Goal: Task Accomplishment & Management: Manage account settings

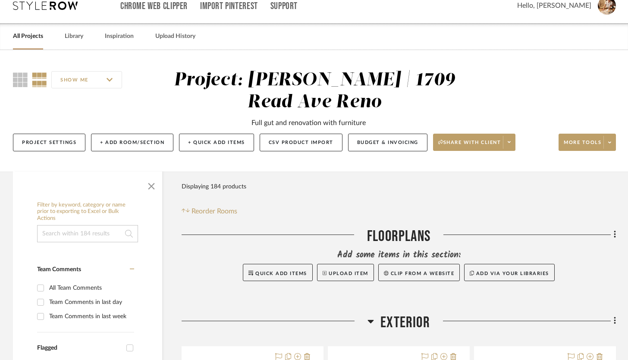
click at [29, 34] on link "All Projects" at bounding box center [28, 37] width 30 height 12
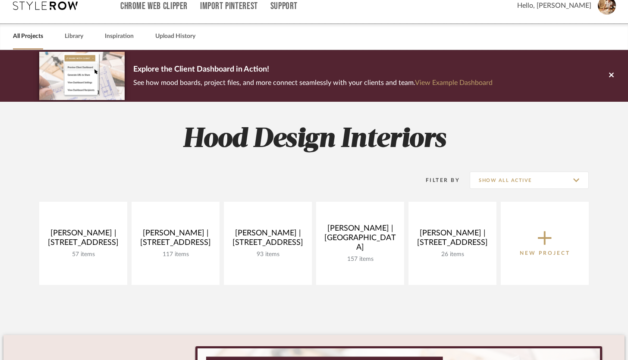
click at [541, 241] on icon at bounding box center [544, 238] width 14 height 18
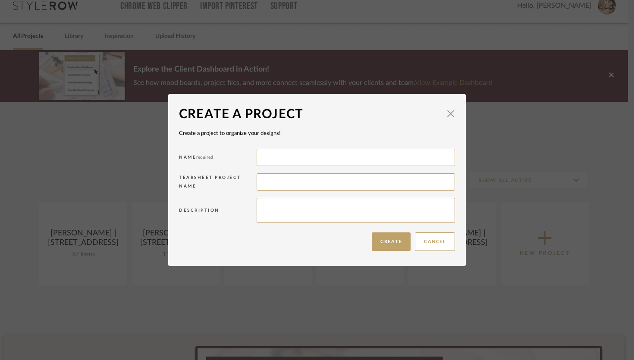
click at [318, 157] on input at bounding box center [355, 157] width 198 height 17
drag, startPoint x: 341, startPoint y: 158, endPoint x: 315, endPoint y: 157, distance: 25.9
click at [315, 157] on input "[PERSON_NAME] 903 [PERSON_NAME]" at bounding box center [355, 157] width 198 height 17
click at [323, 160] on input "[PERSON_NAME] 903" at bounding box center [355, 157] width 198 height 17
paste input "[PERSON_NAME] street"
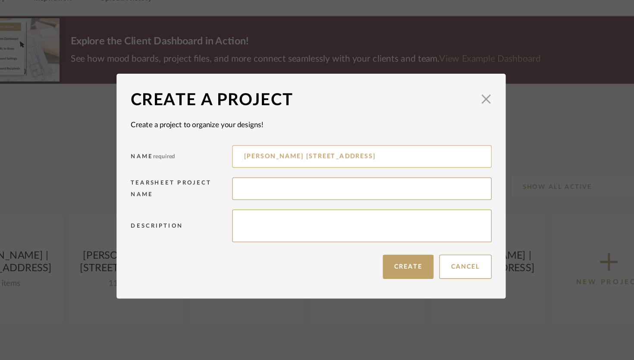
click at [315, 158] on input "[PERSON_NAME] [STREET_ADDRESS]" at bounding box center [355, 157] width 198 height 17
click at [333, 157] on input "[PERSON_NAME] [STREET_ADDRESS][PERSON_NAME]" at bounding box center [355, 157] width 198 height 17
click at [301, 157] on input "[PERSON_NAME] [STREET_ADDRESS][PERSON_NAME]" at bounding box center [355, 157] width 198 height 17
type input "[PERSON_NAME] | [STREET_ADDRESS][PERSON_NAME]"
click at [385, 240] on button "Create" at bounding box center [391, 241] width 39 height 19
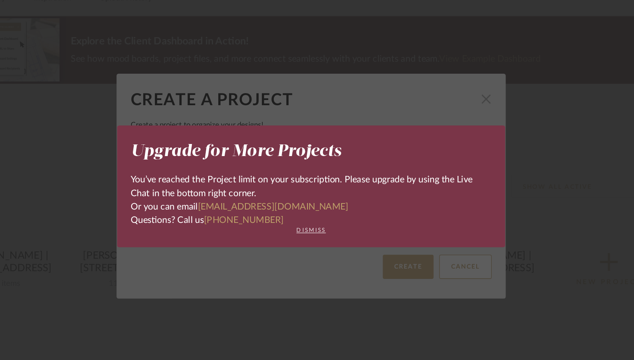
click at [323, 212] on button "dismiss" at bounding box center [317, 213] width 276 height 5
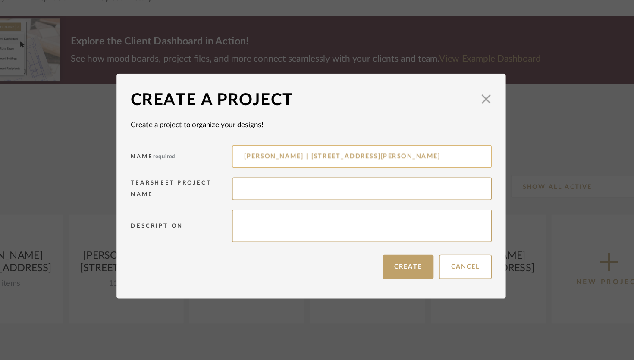
drag, startPoint x: 355, startPoint y: 156, endPoint x: 262, endPoint y: 159, distance: 93.1
click at [262, 159] on input "[PERSON_NAME] | [STREET_ADDRESS][PERSON_NAME]" at bounding box center [355, 157] width 198 height 17
click at [447, 115] on span "button" at bounding box center [450, 113] width 17 height 17
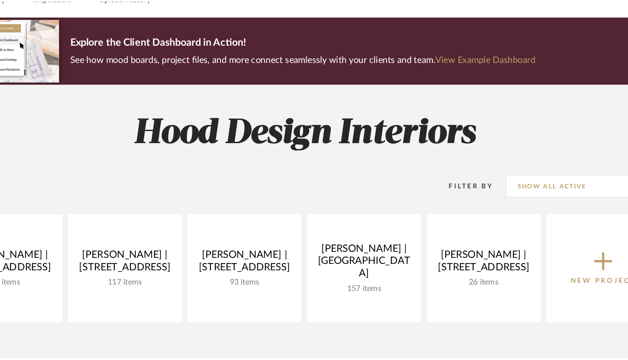
scroll to position [12, 0]
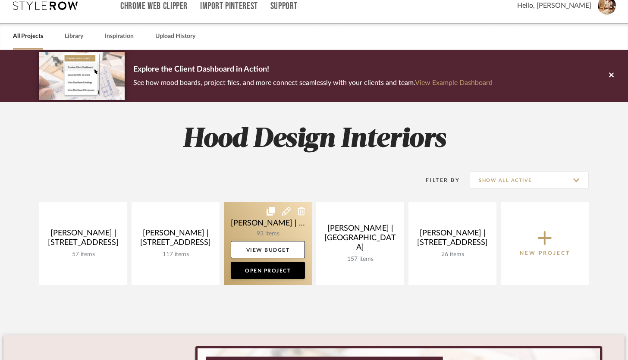
click at [286, 213] on icon at bounding box center [286, 211] width 9 height 9
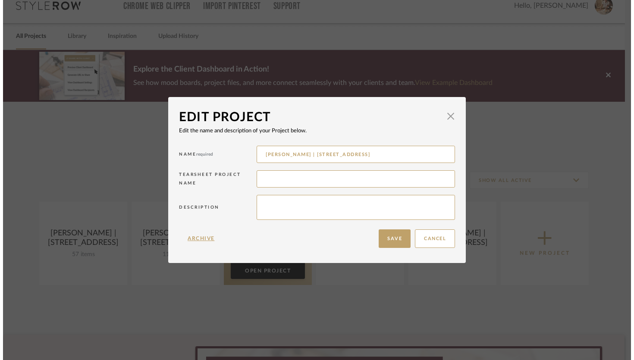
scroll to position [0, 0]
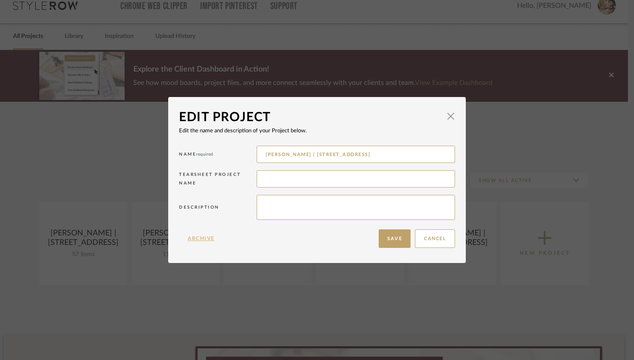
click at [207, 238] on button "Archive" at bounding box center [201, 238] width 44 height 19
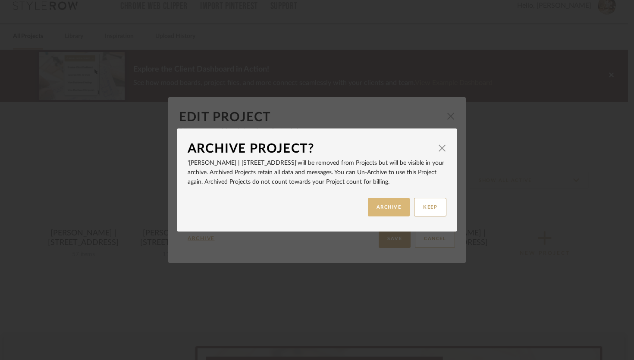
click at [383, 216] on button "ARCHIVE" at bounding box center [389, 207] width 42 height 19
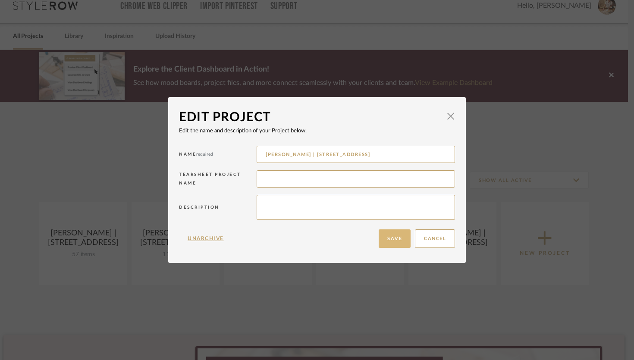
click at [394, 238] on button "Save" at bounding box center [394, 238] width 32 height 19
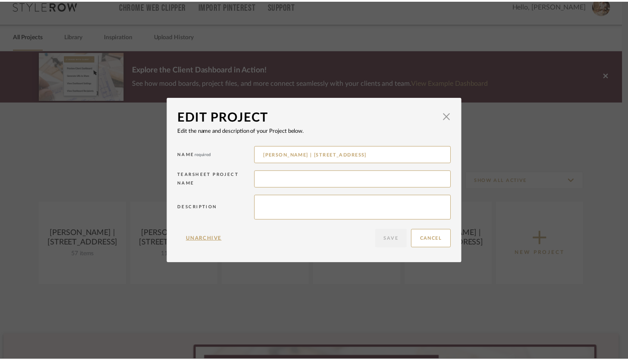
scroll to position [12, 0]
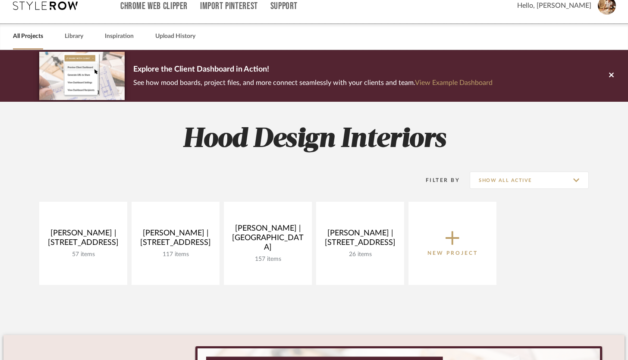
click at [458, 234] on icon at bounding box center [452, 238] width 14 height 18
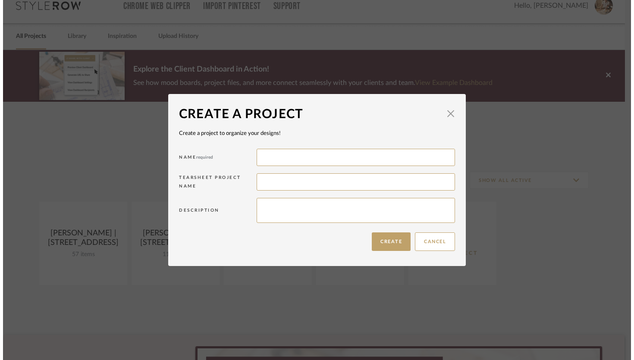
scroll to position [0, 0]
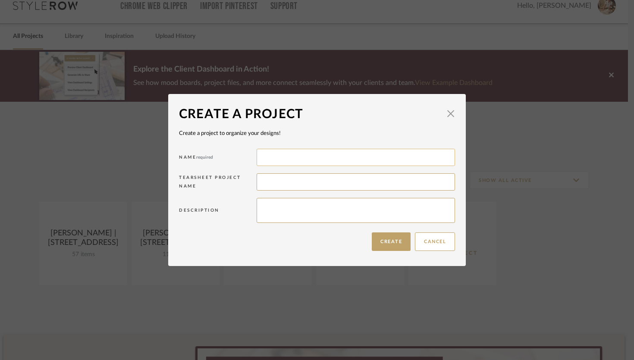
click at [266, 151] on input at bounding box center [355, 157] width 198 height 17
paste input "[PERSON_NAME] | [STREET_ADDRESS][PERSON_NAME]"
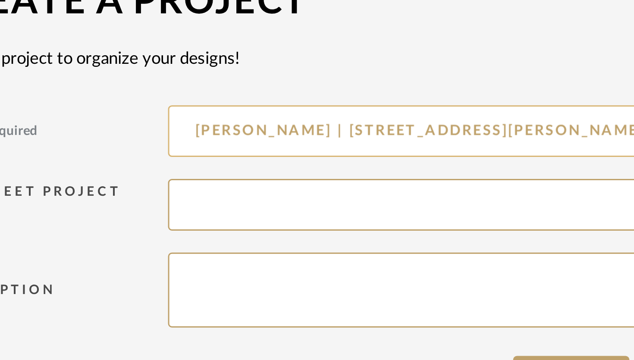
click at [299, 159] on input "[PERSON_NAME] | [STREET_ADDRESS][PERSON_NAME]" at bounding box center [355, 157] width 198 height 17
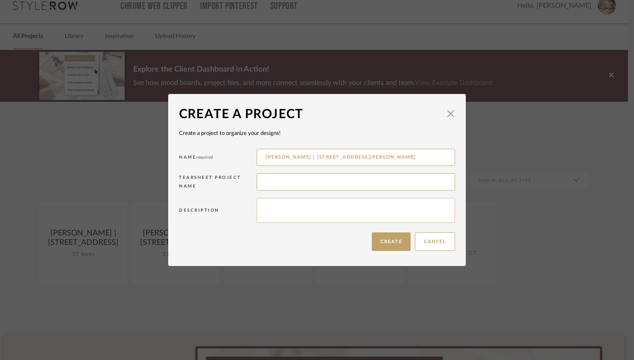
type input "[PERSON_NAME] | [STREET_ADDRESS][PERSON_NAME]"
click at [281, 210] on textarea at bounding box center [355, 210] width 198 height 25
click at [356, 155] on input "[PERSON_NAME] | [STREET_ADDRESS][PERSON_NAME]" at bounding box center [355, 157] width 198 height 17
drag, startPoint x: 356, startPoint y: 155, endPoint x: 262, endPoint y: 156, distance: 94.4
click at [262, 156] on input "[PERSON_NAME] | [STREET_ADDRESS][PERSON_NAME]" at bounding box center [355, 157] width 198 height 17
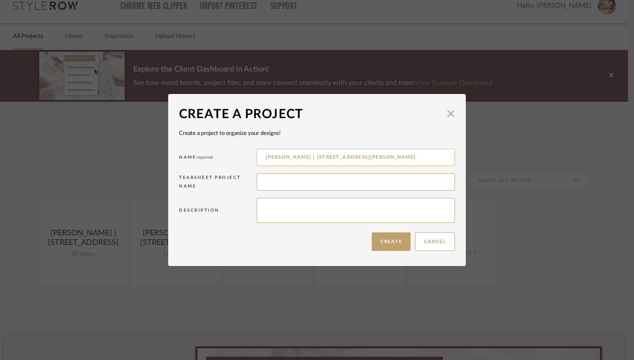
click at [280, 159] on input "[PERSON_NAME] | [STREET_ADDRESS][PERSON_NAME]" at bounding box center [355, 157] width 198 height 17
click at [300, 157] on input "[PERSON_NAME] | [STREET_ADDRESS][PERSON_NAME]" at bounding box center [355, 157] width 198 height 17
drag, startPoint x: 301, startPoint y: 157, endPoint x: 261, endPoint y: 159, distance: 39.7
click at [261, 159] on input "[PERSON_NAME] | [STREET_ADDRESS][PERSON_NAME]" at bounding box center [355, 157] width 198 height 17
click at [270, 178] on input at bounding box center [355, 181] width 198 height 17
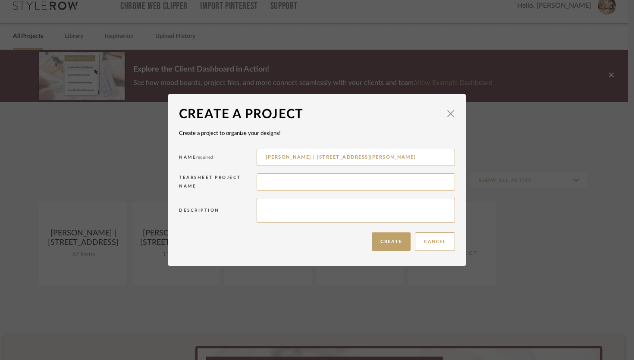
paste input "[PERSON_NAME]"
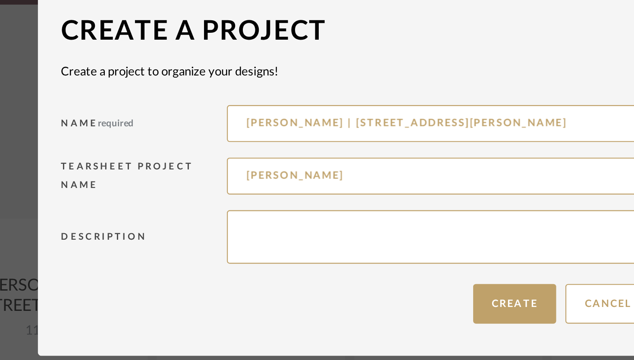
type input "[PERSON_NAME]"
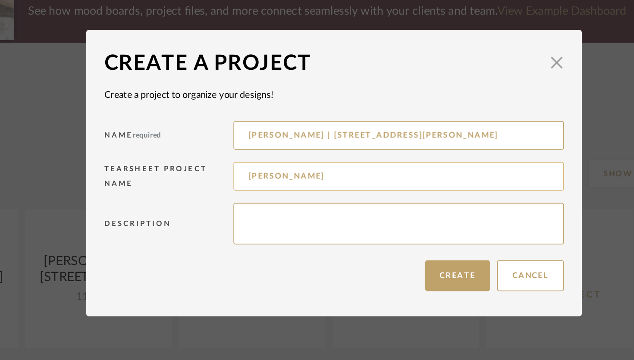
click at [262, 182] on input "[PERSON_NAME]" at bounding box center [355, 181] width 198 height 17
click at [393, 243] on button "Create" at bounding box center [391, 241] width 39 height 19
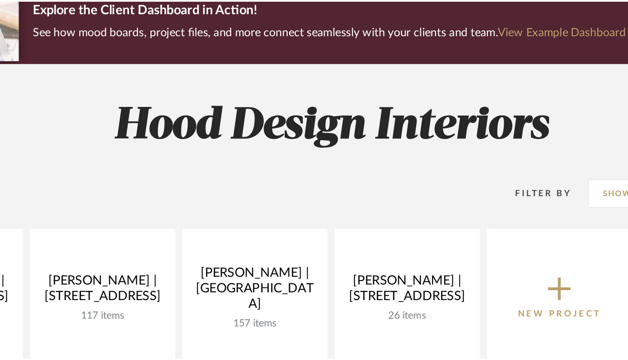
scroll to position [12, 0]
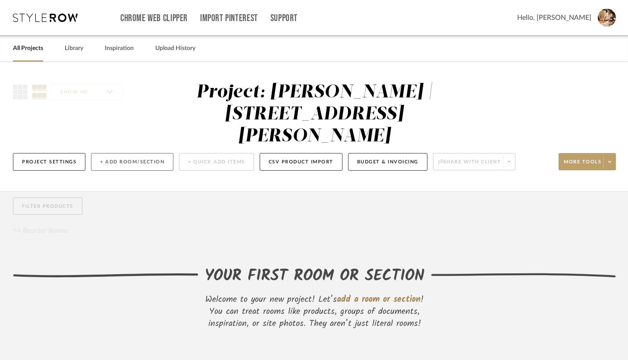
click at [128, 153] on button "+ Add Room/Section" at bounding box center [132, 162] width 82 height 18
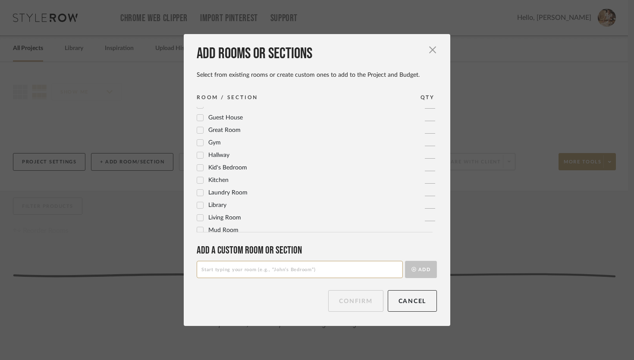
scroll to position [163, 0]
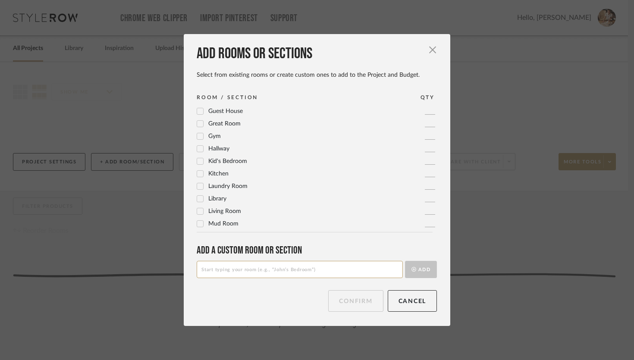
click at [198, 210] on icon at bounding box center [200, 211] width 6 height 4
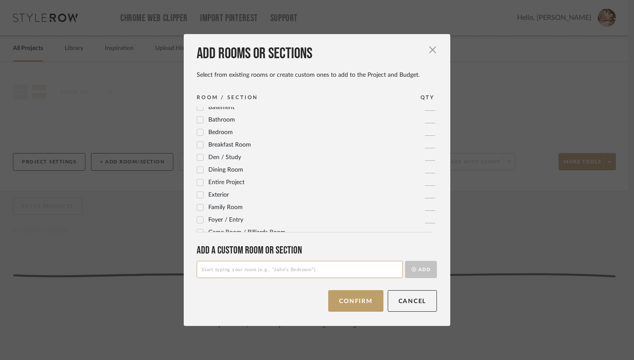
scroll to position [3, 0]
click at [200, 171] on label "Dining Room" at bounding box center [220, 171] width 47 height 7
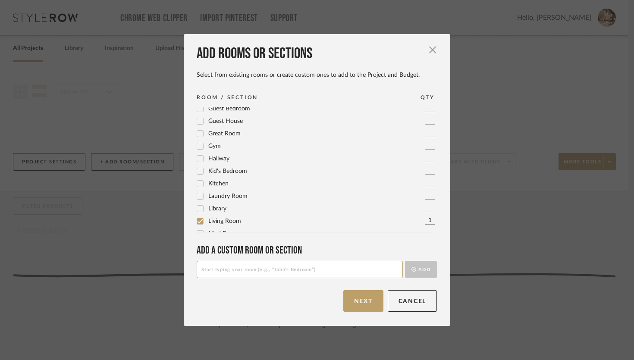
scroll to position [0, 0]
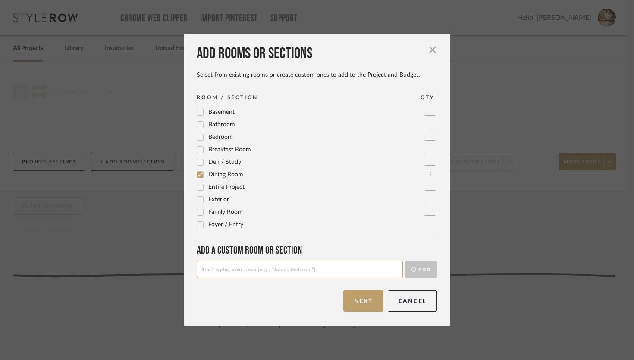
click at [198, 124] on icon at bounding box center [200, 124] width 6 height 4
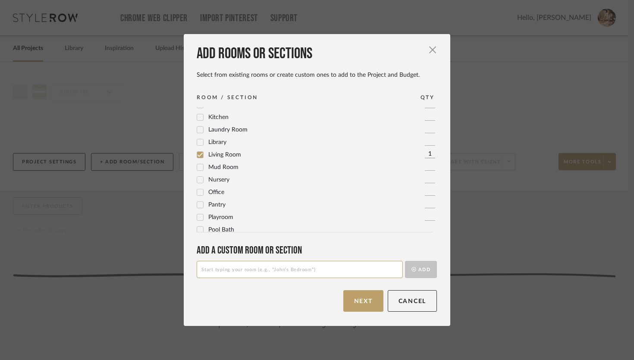
scroll to position [221, 0]
click at [197, 189] on icon at bounding box center [200, 191] width 6 height 6
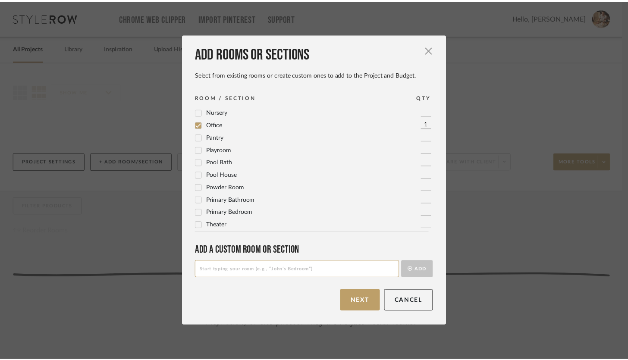
scroll to position [287, 0]
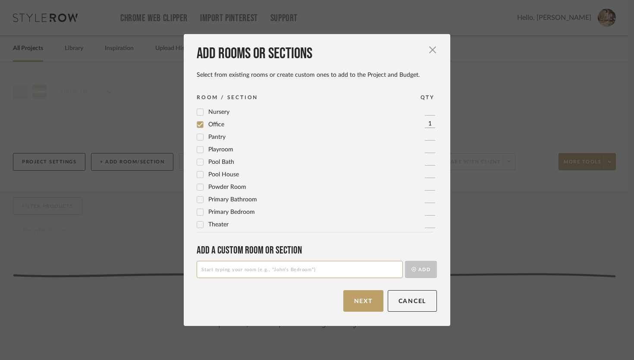
click at [197, 212] on icon at bounding box center [200, 212] width 6 height 6
click at [358, 300] on button "Next" at bounding box center [363, 301] width 40 height 22
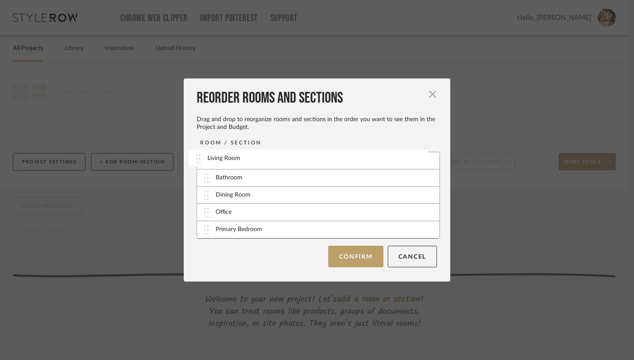
drag, startPoint x: 203, startPoint y: 197, endPoint x: 197, endPoint y: 160, distance: 37.4
drag, startPoint x: 204, startPoint y: 175, endPoint x: 206, endPoint y: 205, distance: 30.2
drag, startPoint x: 201, startPoint y: 196, endPoint x: 202, endPoint y: 208, distance: 12.1
click at [350, 253] on button "Confirm" at bounding box center [355, 256] width 55 height 22
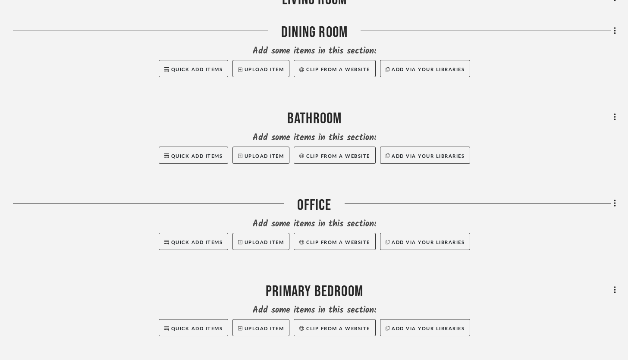
scroll to position [463, 0]
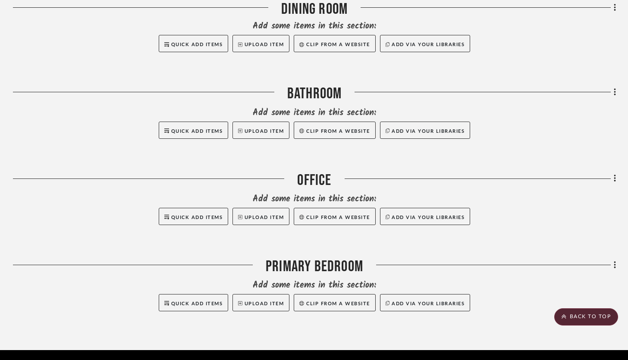
click at [618, 73] on div "Filter by keyword, category or name prior to exporting to Excel or Bulk Actions…" at bounding box center [314, 39] width 628 height 622
click at [615, 72] on div "Filter by keyword, category or name prior to exporting to Excel or Bulk Actions…" at bounding box center [314, 39] width 628 height 622
click at [615, 89] on icon at bounding box center [614, 92] width 2 height 7
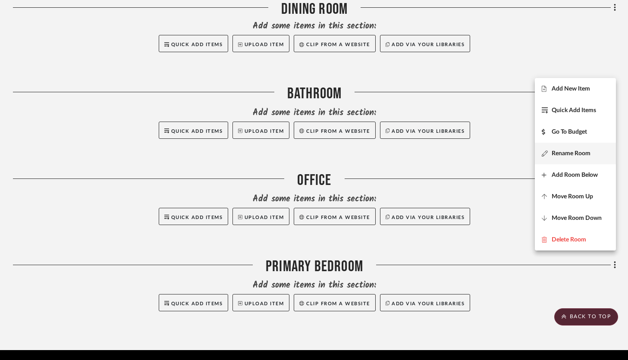
click at [570, 149] on button "Rename Room" at bounding box center [574, 154] width 81 height 22
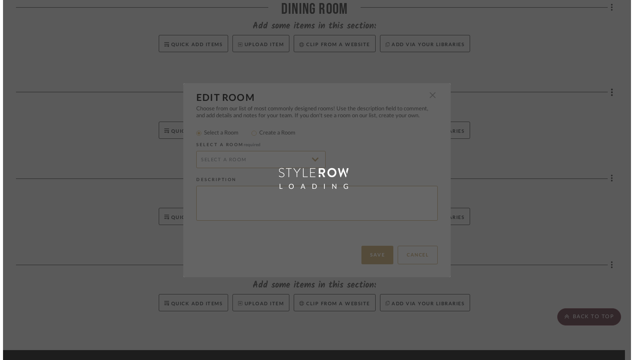
scroll to position [0, 0]
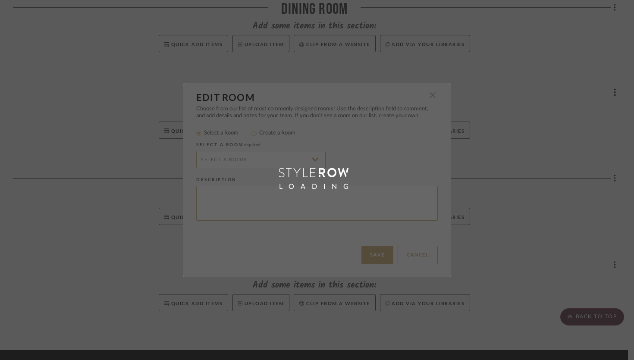
type input "Bathroom"
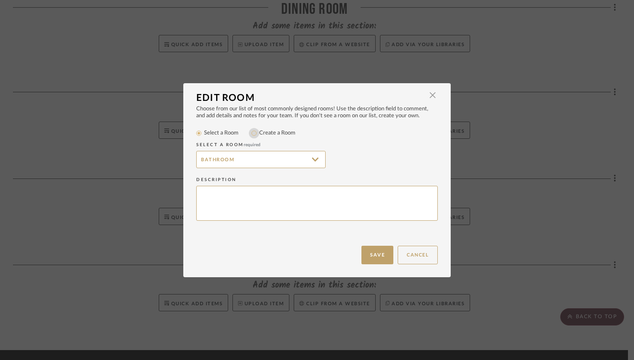
click at [253, 134] on input "Create a Room" at bounding box center [254, 133] width 10 height 10
radio input "true"
click at [198, 159] on input "Bathroom" at bounding box center [260, 159] width 129 height 17
type input "Main Floor Bathroom"
click at [377, 252] on button "Save" at bounding box center [377, 255] width 32 height 19
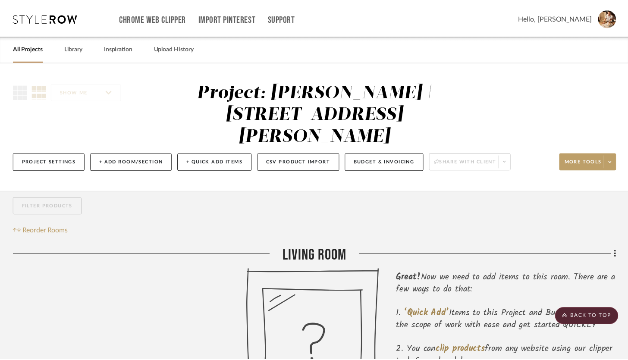
scroll to position [463, 0]
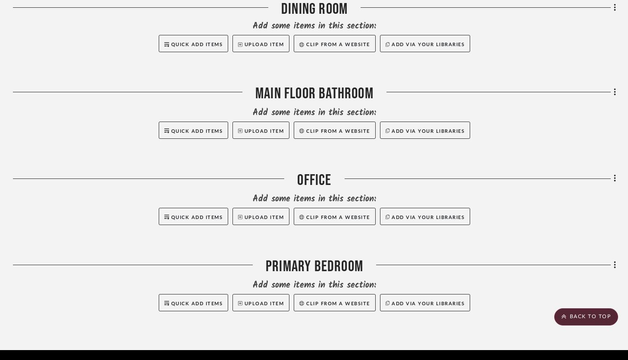
click at [616, 157] on div "Filter by keyword, category or name prior to exporting to Excel or Bulk Actions…" at bounding box center [314, 39] width 628 height 622
click at [612, 172] on fa-icon at bounding box center [613, 179] width 6 height 14
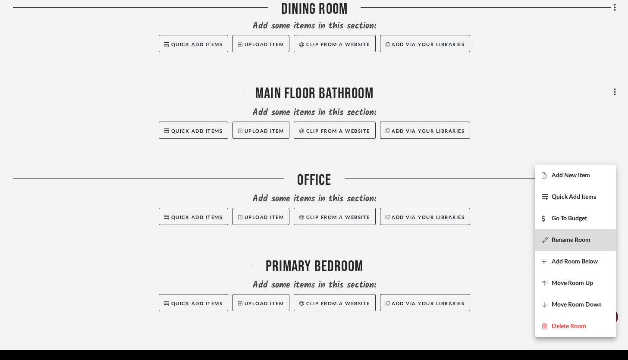
click at [573, 241] on span "Rename Room" at bounding box center [570, 239] width 39 height 7
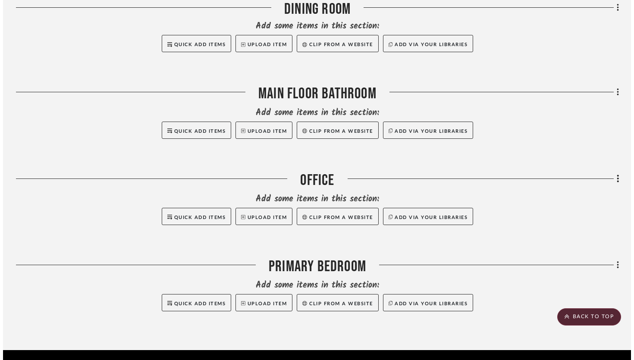
scroll to position [0, 0]
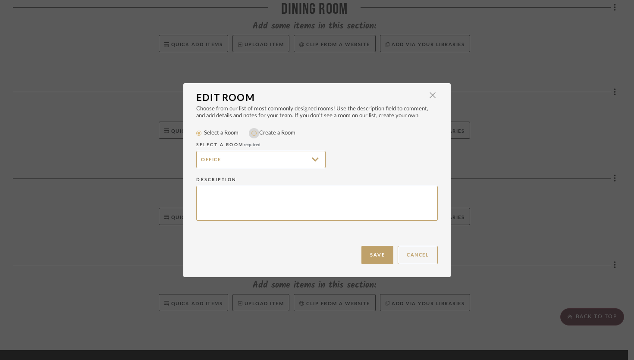
click at [254, 133] on input "Create a Room" at bounding box center [254, 133] width 10 height 10
radio input "true"
click at [198, 156] on input "Office" at bounding box center [260, 159] width 129 height 17
type input "Home Office"
click at [367, 257] on button "Save" at bounding box center [377, 255] width 32 height 19
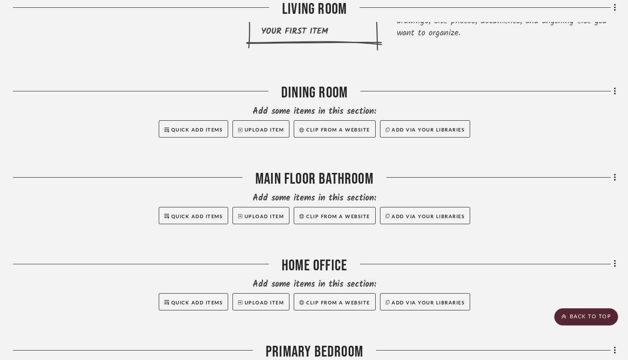
scroll to position [360, 0]
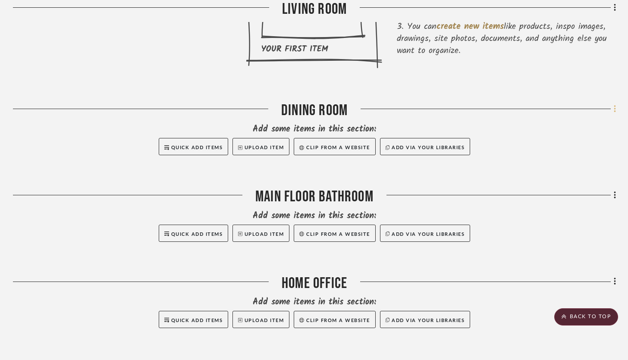
click at [615, 104] on icon at bounding box center [614, 108] width 3 height 9
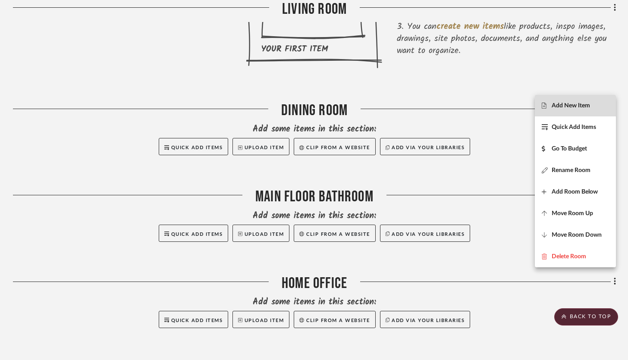
click at [589, 109] on button "Add New Item" at bounding box center [574, 106] width 81 height 22
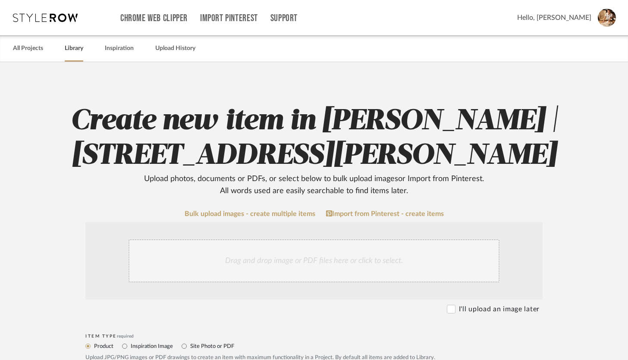
click at [74, 48] on link "Library" at bounding box center [74, 49] width 19 height 12
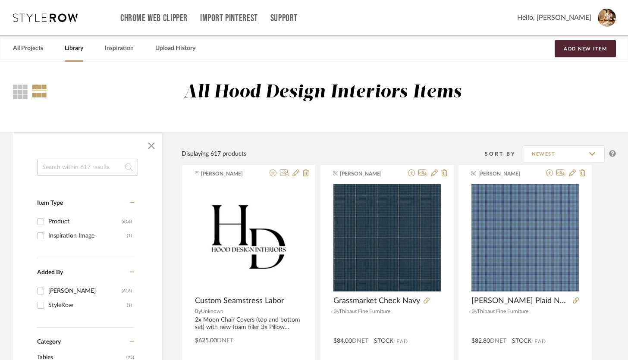
click at [92, 170] on input at bounding box center [87, 167] width 101 height 17
type input "lamps"
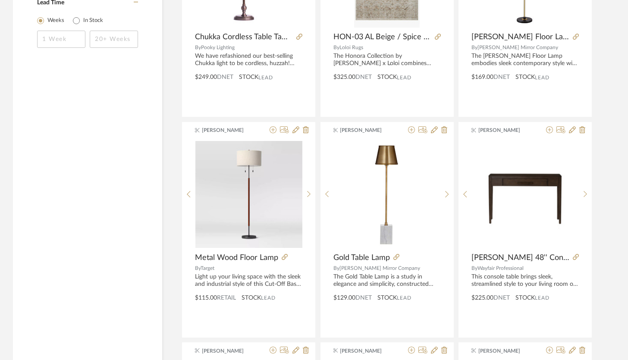
scroll to position [730, 0]
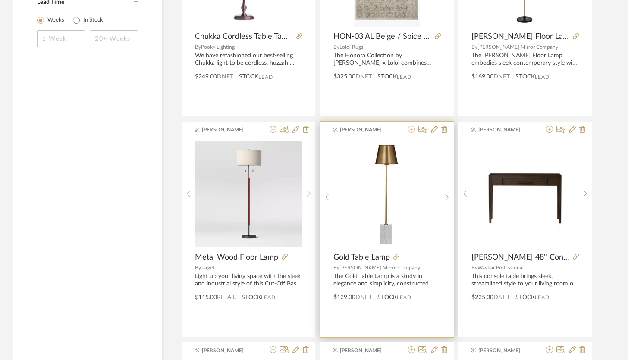
click at [412, 130] on icon at bounding box center [411, 129] width 7 height 7
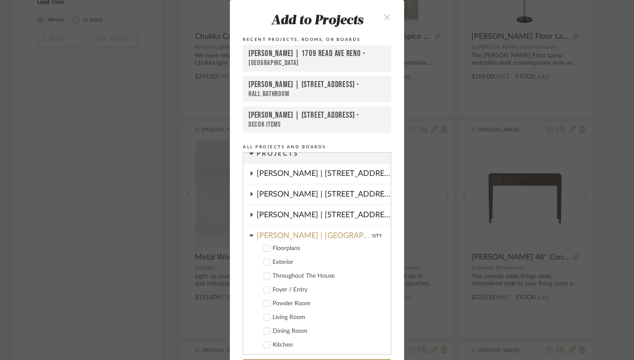
scroll to position [0, 0]
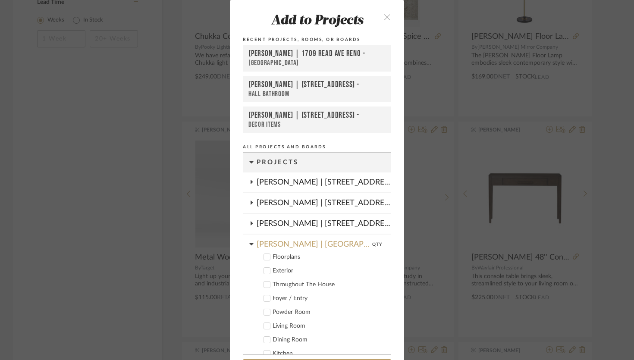
click at [249, 244] on icon at bounding box center [251, 244] width 4 height 2
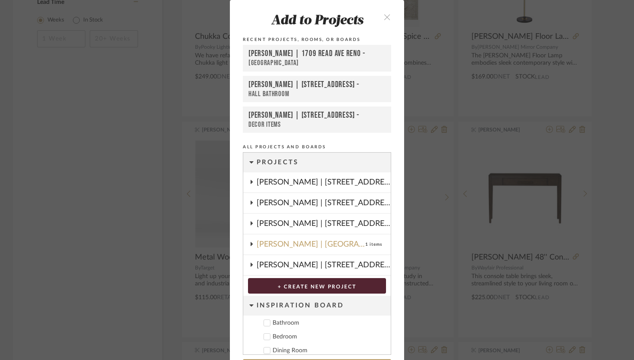
click at [257, 184] on div "[PERSON_NAME] | [STREET_ADDRESS][PERSON_NAME]" at bounding box center [323, 182] width 134 height 20
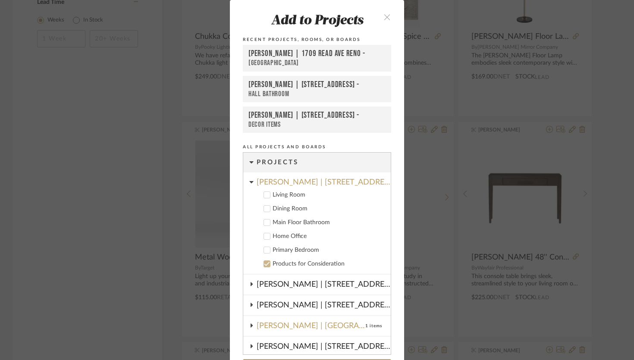
click at [265, 209] on icon at bounding box center [267, 209] width 6 height 6
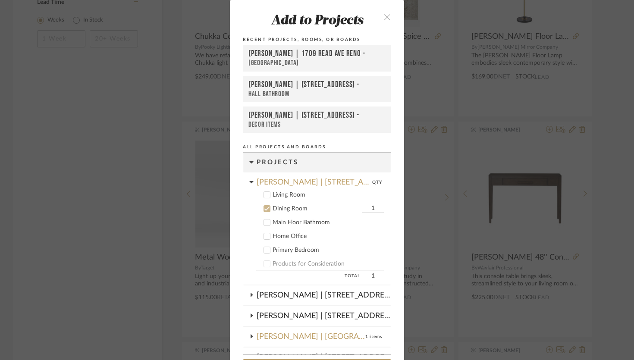
click at [369, 208] on input "1" at bounding box center [373, 208] width 22 height 9
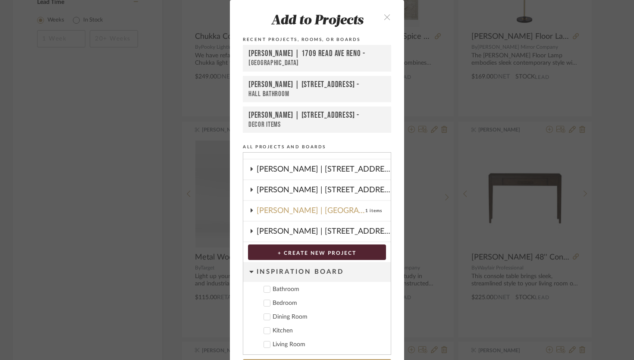
scroll to position [29, 0]
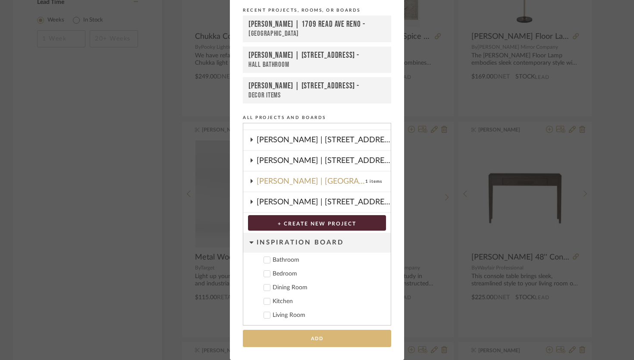
type input "2"
click at [352, 335] on button "Add" at bounding box center [317, 339] width 148 height 18
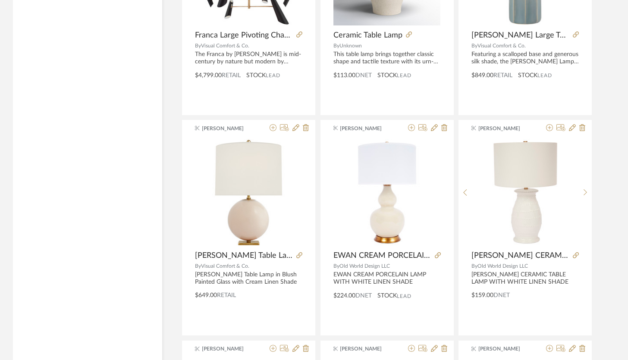
scroll to position [2286, 0]
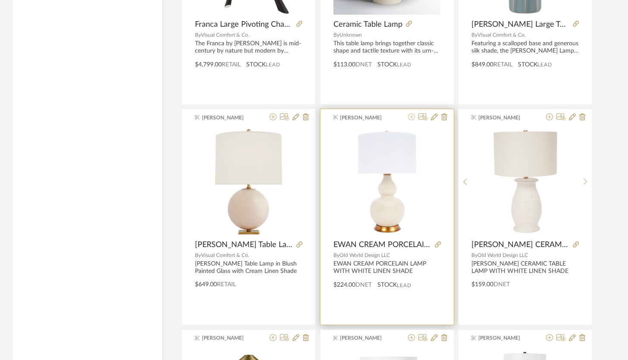
click at [411, 117] on icon at bounding box center [411, 116] width 7 height 7
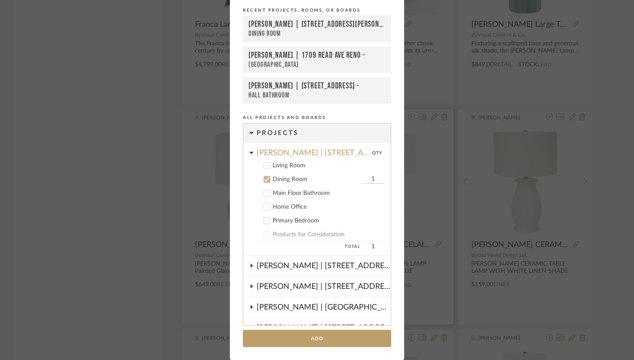
scroll to position [49, 0]
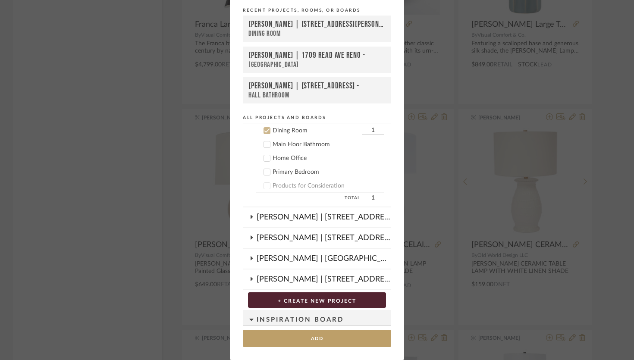
click at [370, 130] on input "1" at bounding box center [373, 130] width 22 height 9
type input "2"
click at [335, 344] on button "Add" at bounding box center [317, 339] width 148 height 18
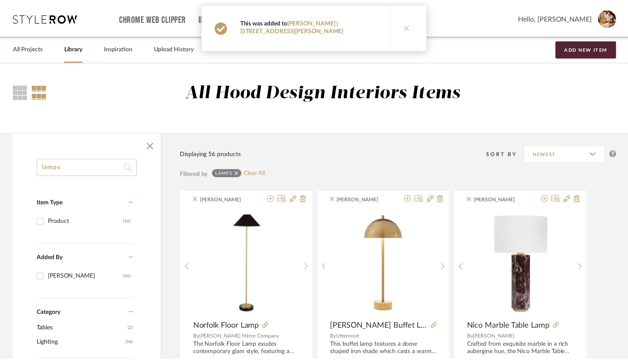
scroll to position [2286, 0]
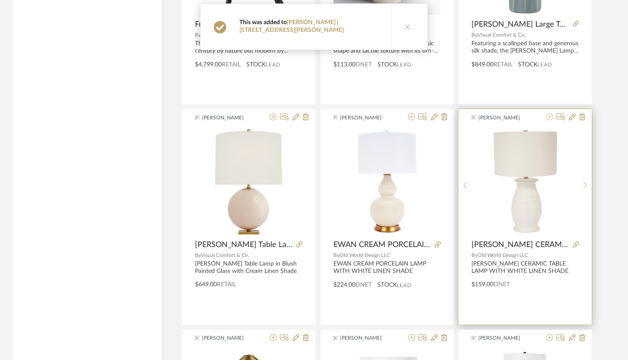
click at [550, 119] on icon at bounding box center [549, 116] width 7 height 7
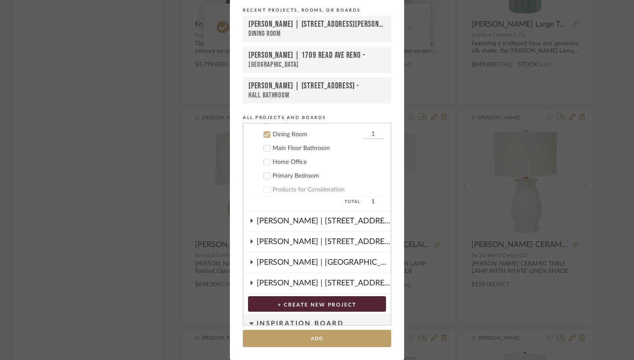
scroll to position [49, 0]
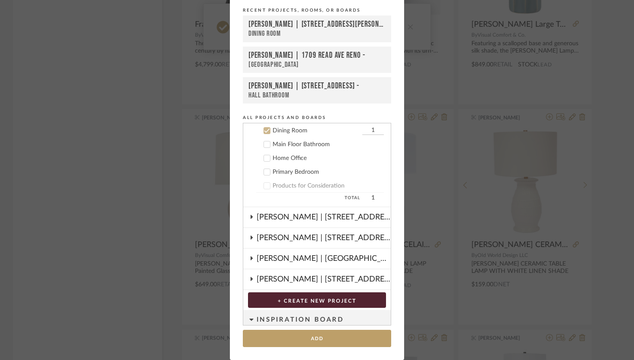
click at [369, 132] on input "1" at bounding box center [373, 130] width 22 height 9
type input "2"
click at [325, 337] on button "Add" at bounding box center [317, 339] width 148 height 18
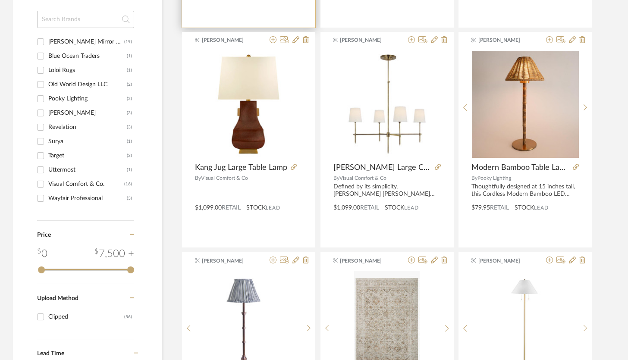
scroll to position [389, 0]
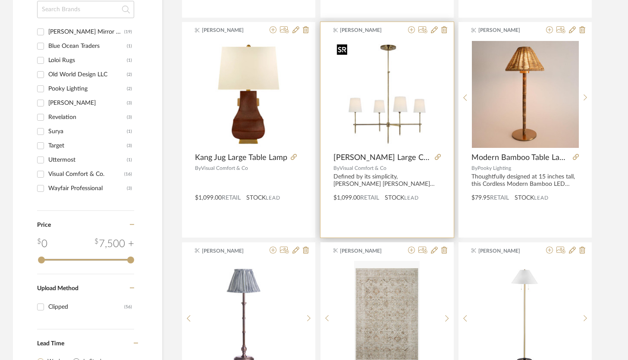
click at [399, 135] on img "0" at bounding box center [386, 94] width 107 height 107
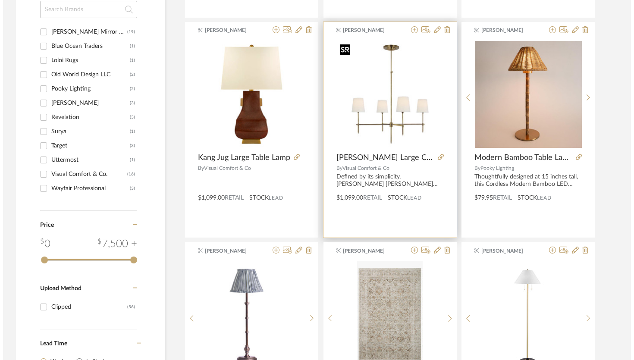
scroll to position [0, 0]
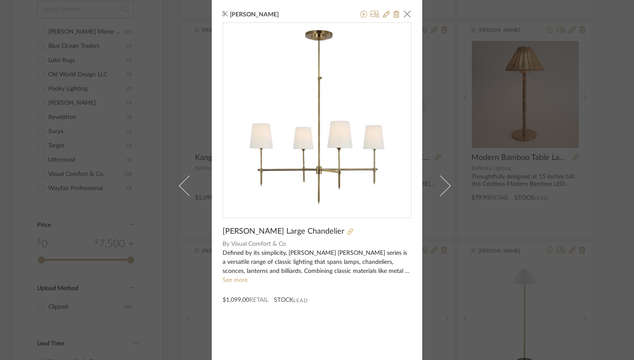
click at [347, 231] on icon at bounding box center [350, 231] width 6 height 6
click at [360, 15] on icon at bounding box center [363, 14] width 7 height 7
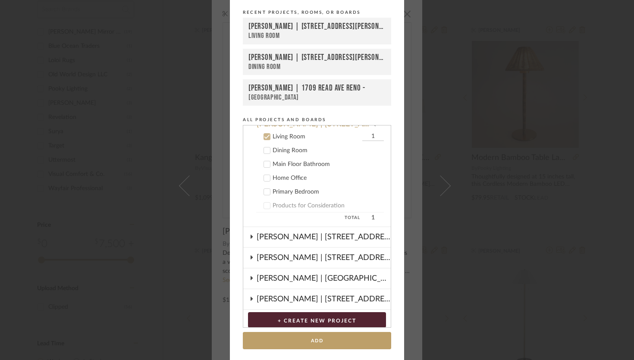
scroll to position [35, 0]
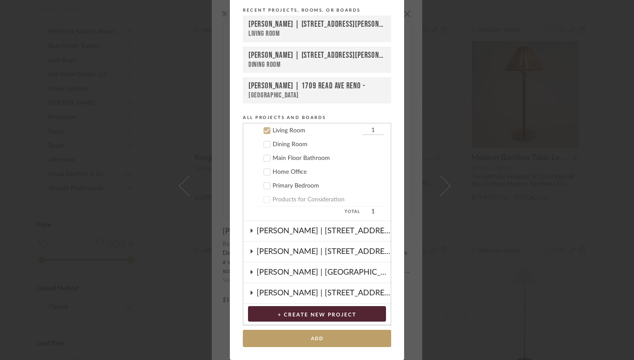
click at [265, 146] on icon at bounding box center [267, 144] width 6 height 6
click at [265, 132] on icon at bounding box center [267, 131] width 6 height 6
click at [327, 338] on button "Add" at bounding box center [317, 339] width 148 height 18
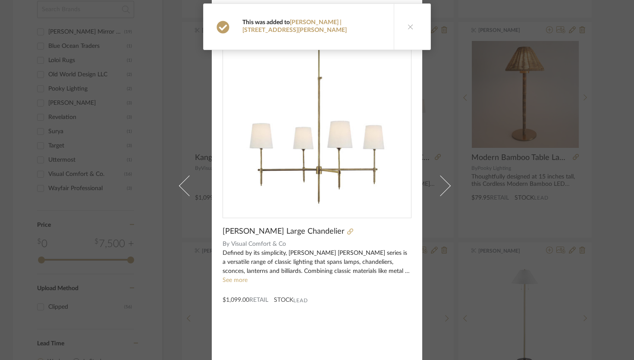
click at [457, 66] on div "[PERSON_NAME] × [PERSON_NAME] Large Chandelier By Visual Comfort & Co Defined b…" at bounding box center [317, 180] width 634 height 360
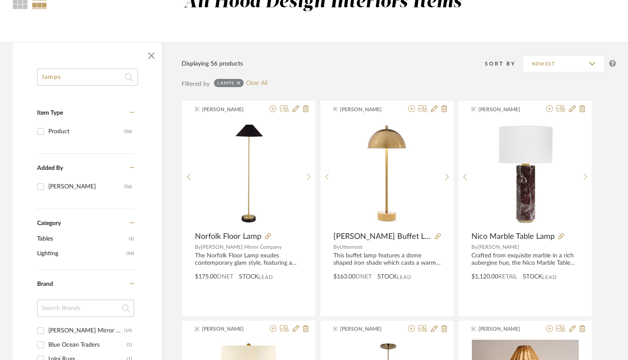
scroll to position [0, 0]
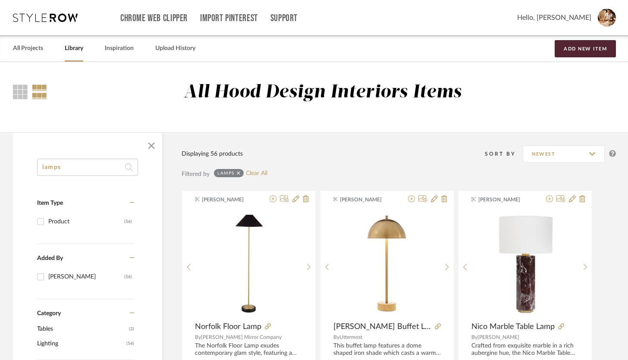
drag, startPoint x: 86, startPoint y: 168, endPoint x: 18, endPoint y: 158, distance: 69.2
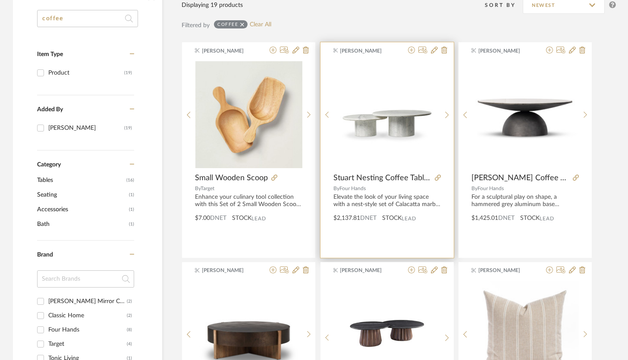
scroll to position [143, 0]
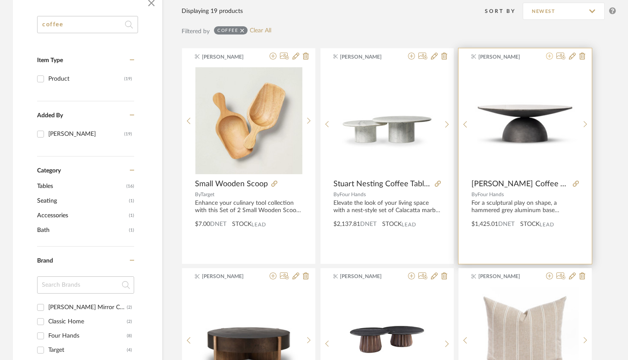
click at [548, 59] on icon at bounding box center [549, 56] width 7 height 7
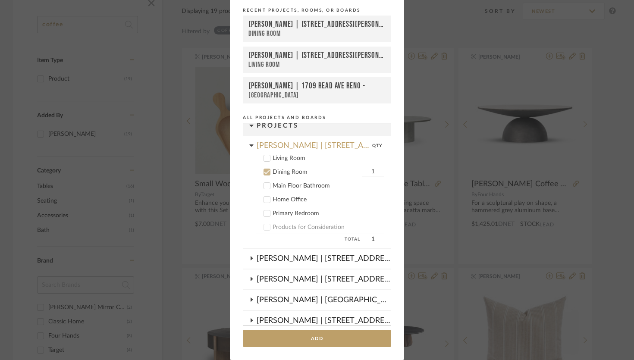
scroll to position [3, 0]
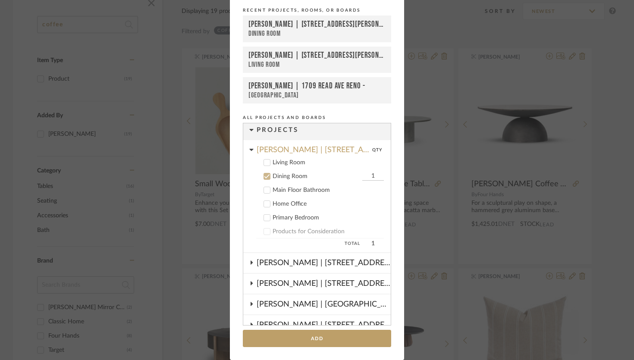
click at [265, 162] on icon at bounding box center [267, 163] width 6 height 4
click at [264, 176] on icon at bounding box center [267, 177] width 6 height 4
click at [355, 328] on add-to "Add to Projects Recent Projects, Rooms, or Boards [PERSON_NAME] | [STREET_ADDRE…" at bounding box center [317, 165] width 174 height 389
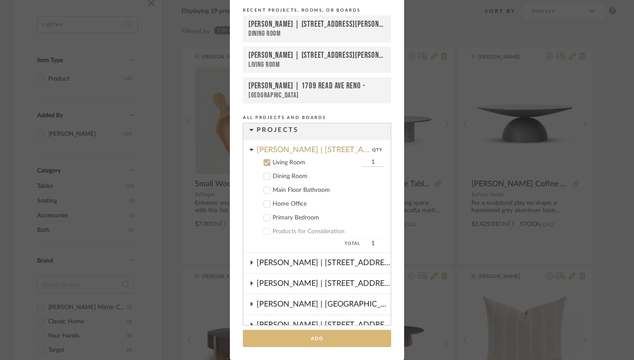
click at [358, 337] on button "Add" at bounding box center [317, 339] width 148 height 18
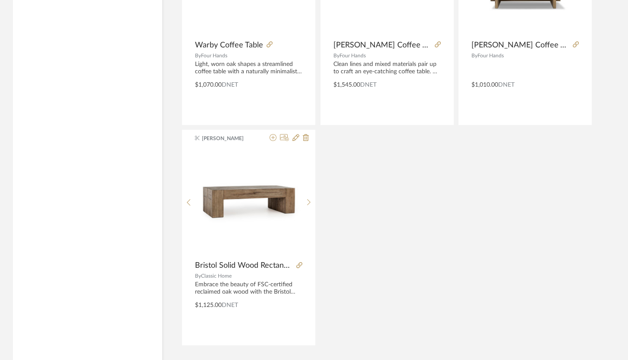
scroll to position [1384, 0]
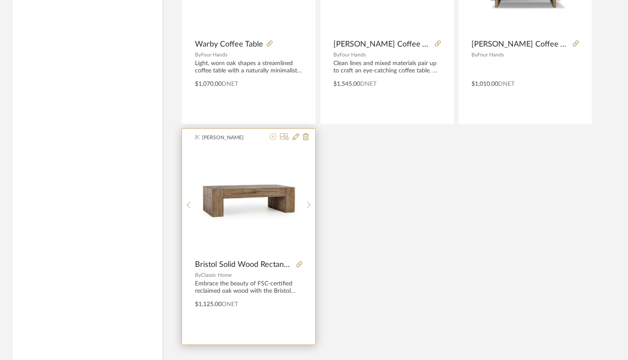
click at [274, 138] on icon at bounding box center [272, 136] width 7 height 7
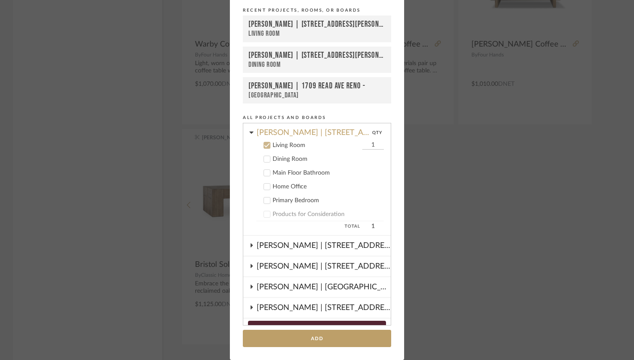
scroll to position [19, 0]
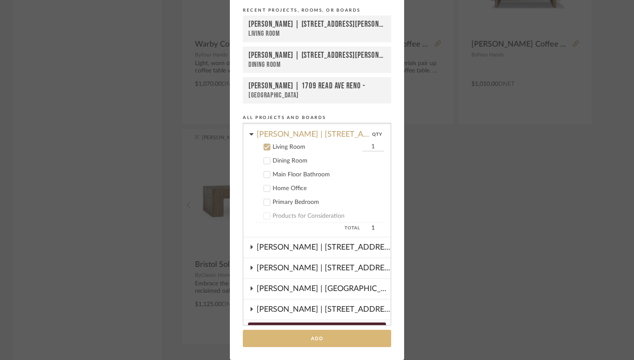
click at [342, 333] on button "Add" at bounding box center [317, 339] width 148 height 18
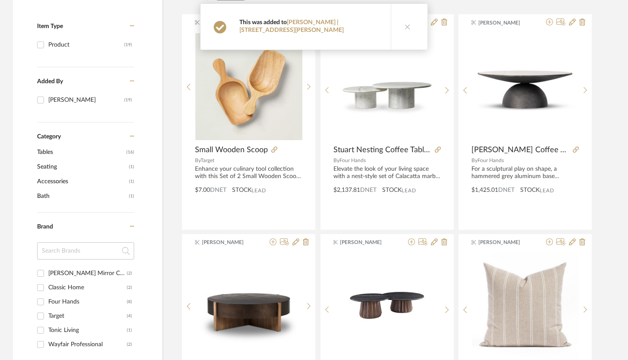
scroll to position [37, 0]
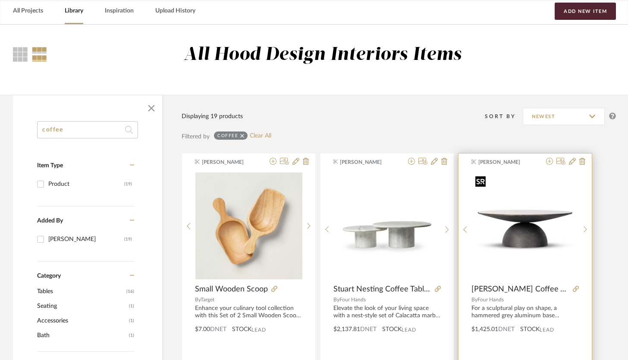
click at [518, 223] on img "0" at bounding box center [525, 225] width 107 height 107
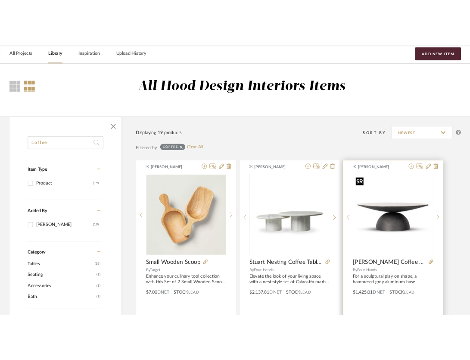
scroll to position [0, 0]
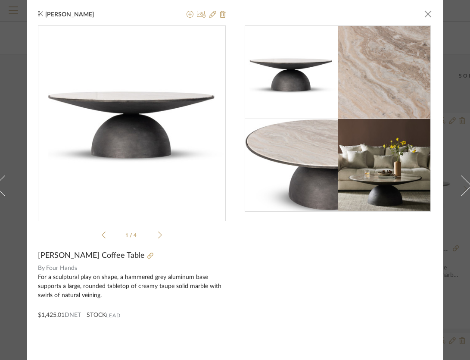
click at [429, 9] on div "[PERSON_NAME] × 1 / 4 [PERSON_NAME] Coffee Table By Four Hands For a sculptural…" at bounding box center [235, 185] width 416 height 371
click at [425, 16] on span "button" at bounding box center [428, 13] width 17 height 17
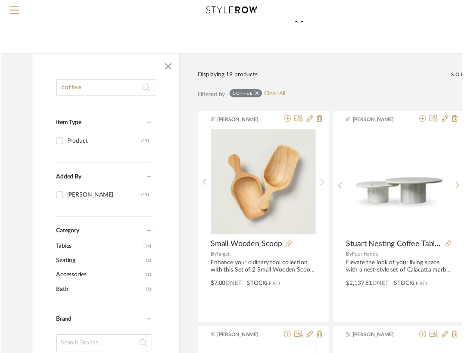
scroll to position [37, 0]
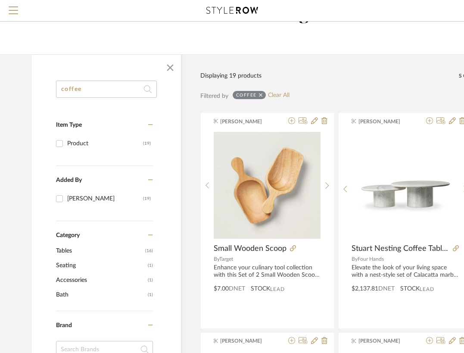
click at [99, 81] on input "coffee" at bounding box center [106, 89] width 101 height 17
drag, startPoint x: 97, startPoint y: 87, endPoint x: 38, endPoint y: 85, distance: 58.2
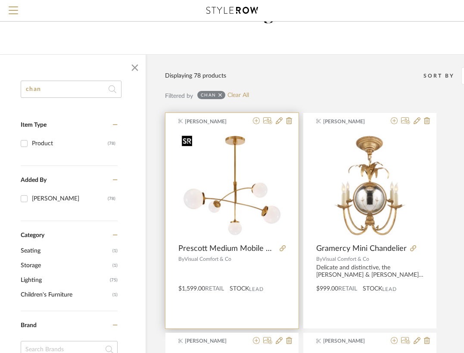
scroll to position [37, 54]
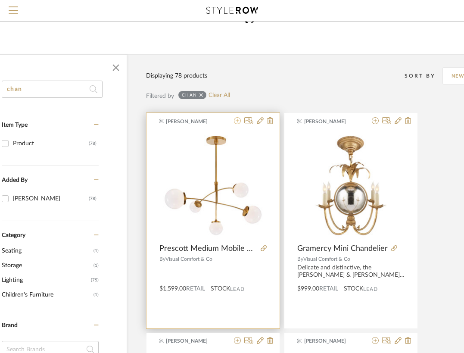
click at [239, 122] on icon at bounding box center [237, 120] width 7 height 7
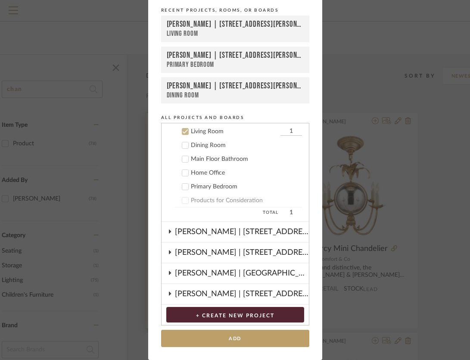
scroll to position [35, 0]
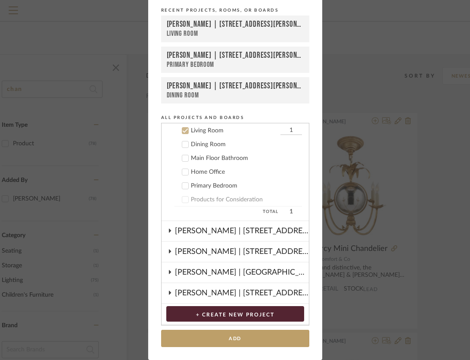
click at [182, 131] on icon at bounding box center [185, 131] width 6 height 4
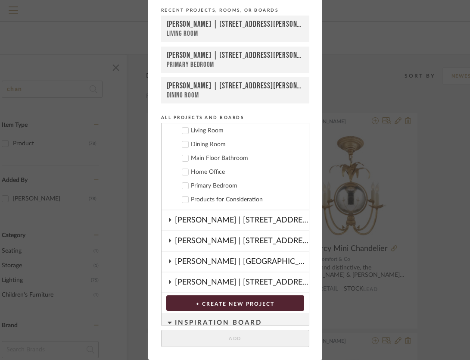
click at [183, 147] on icon at bounding box center [185, 144] width 6 height 6
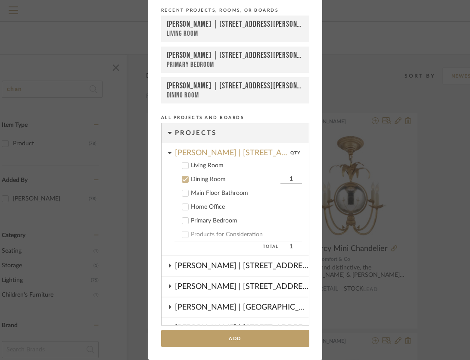
scroll to position [16, 0]
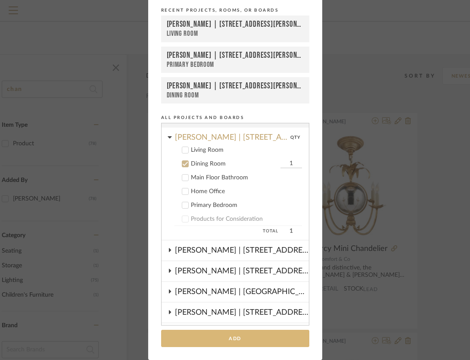
click at [224, 345] on button "Add" at bounding box center [235, 339] width 148 height 18
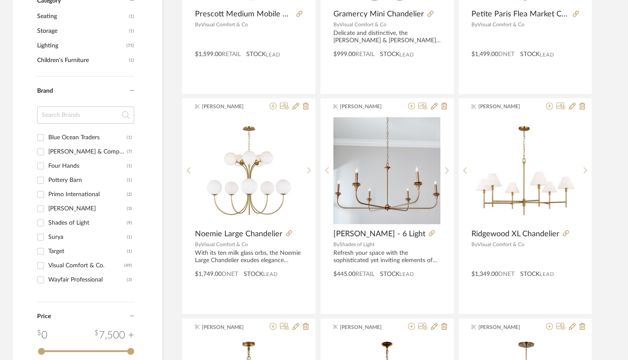
scroll to position [316, 0]
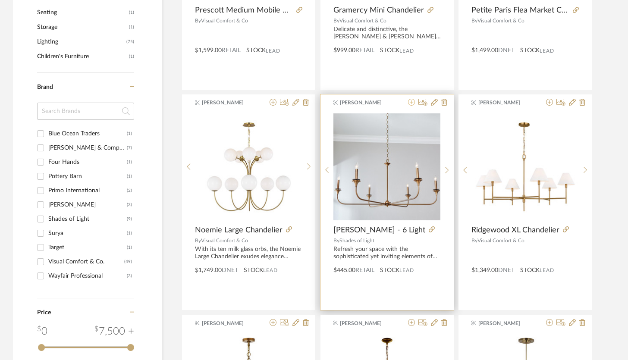
click at [412, 100] on icon at bounding box center [411, 102] width 7 height 7
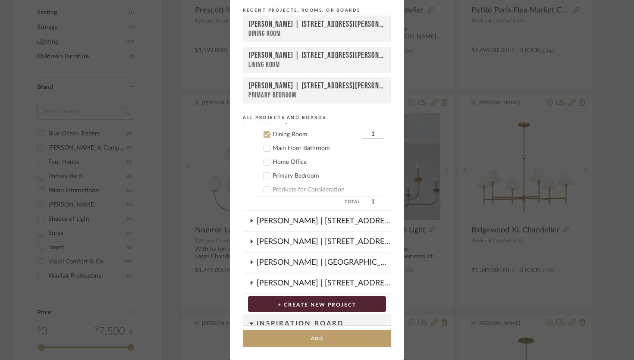
scroll to position [49, 0]
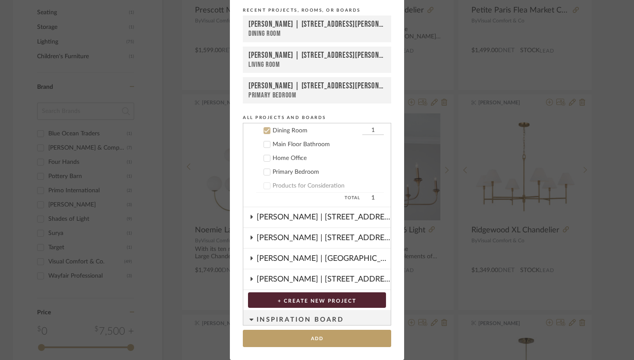
click at [264, 170] on icon at bounding box center [267, 172] width 6 height 6
click at [265, 131] on icon at bounding box center [267, 131] width 6 height 6
click at [312, 340] on button "Add" at bounding box center [317, 339] width 148 height 18
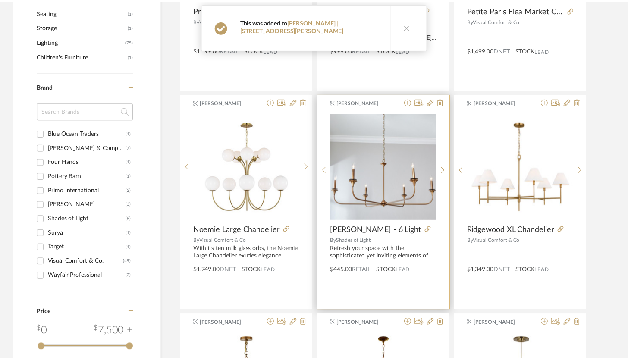
scroll to position [316, 0]
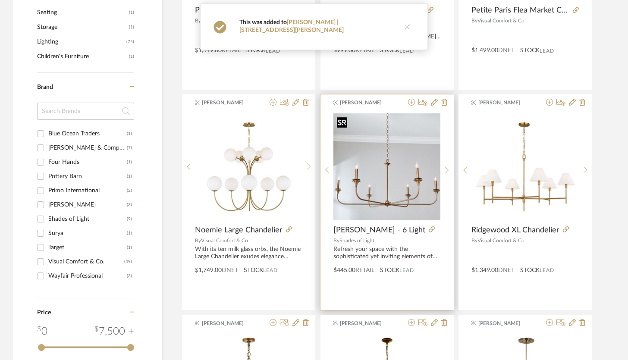
click at [394, 174] on img "0" at bounding box center [386, 166] width 107 height 107
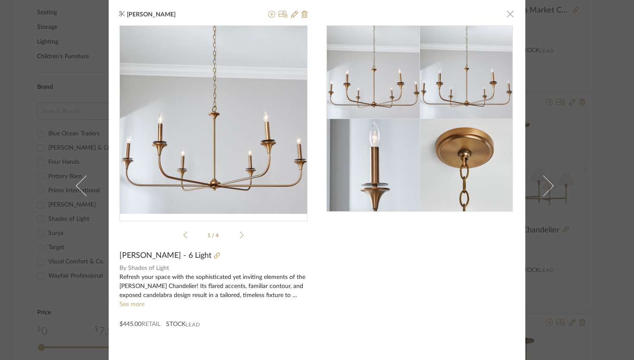
click at [506, 16] on span "button" at bounding box center [509, 13] width 17 height 17
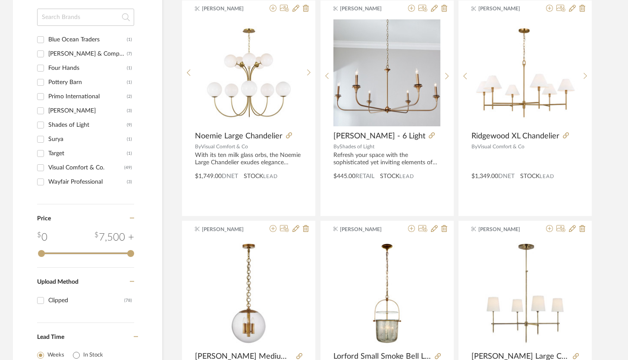
scroll to position [417, 0]
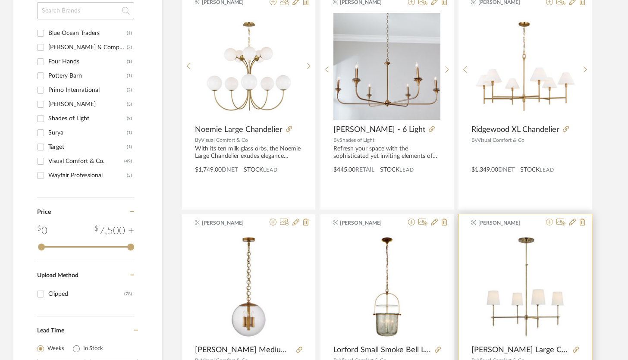
click at [548, 223] on icon at bounding box center [549, 222] width 7 height 7
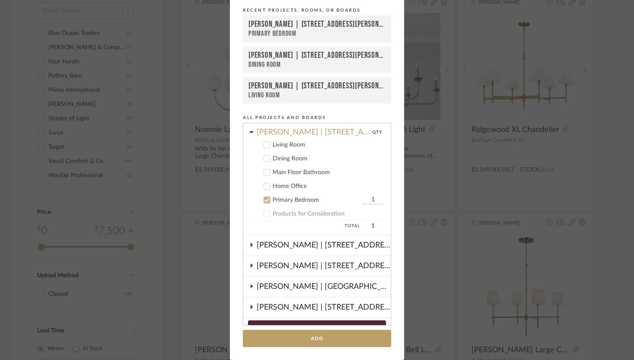
scroll to position [19, 0]
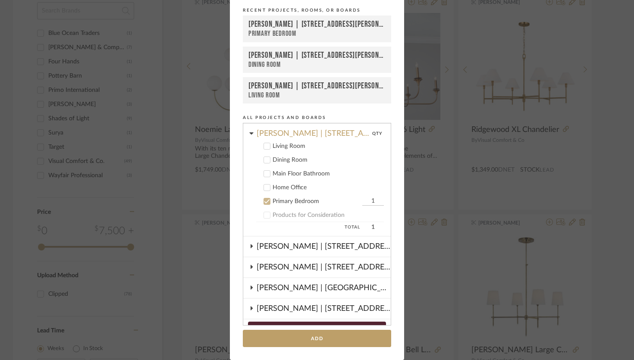
click at [264, 161] on icon at bounding box center [267, 160] width 6 height 6
click at [264, 199] on icon at bounding box center [267, 201] width 6 height 6
click at [318, 336] on button "Add" at bounding box center [317, 339] width 148 height 18
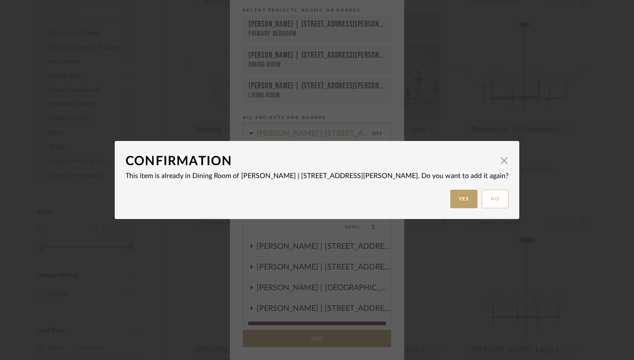
click at [481, 196] on button "No" at bounding box center [494, 199] width 27 height 19
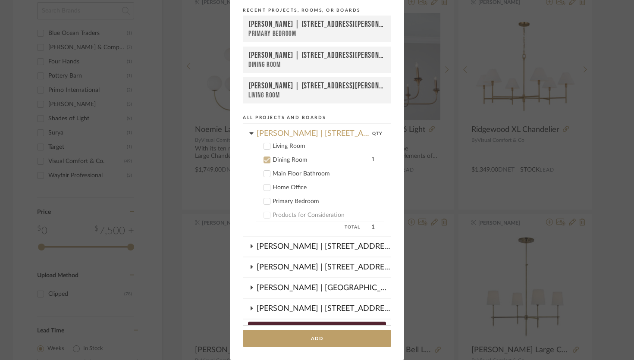
scroll to position [0, 0]
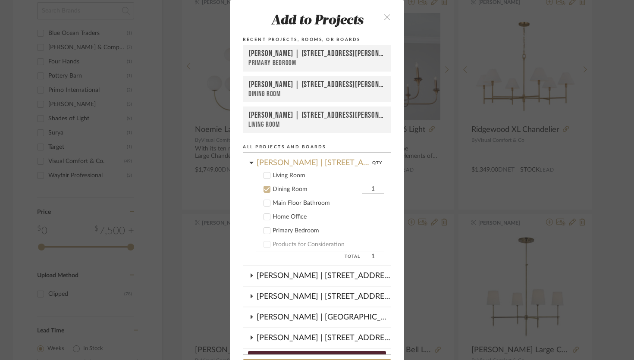
click at [385, 16] on icon "close" at bounding box center [386, 16] width 7 height 7
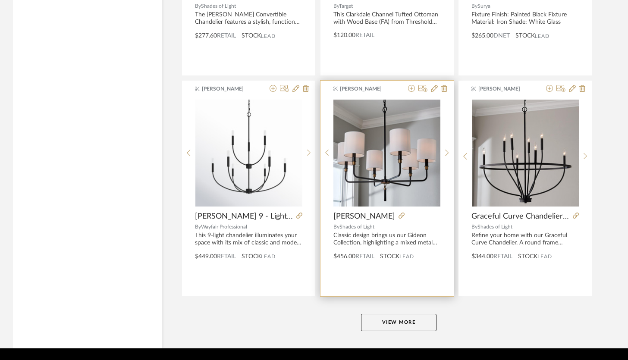
scroll to position [2562, 0]
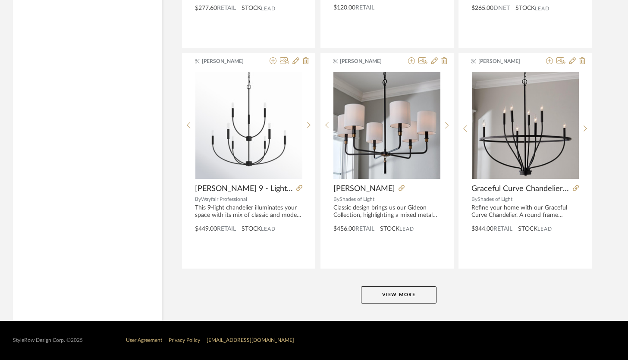
click at [415, 290] on button "View More" at bounding box center [398, 294] width 75 height 17
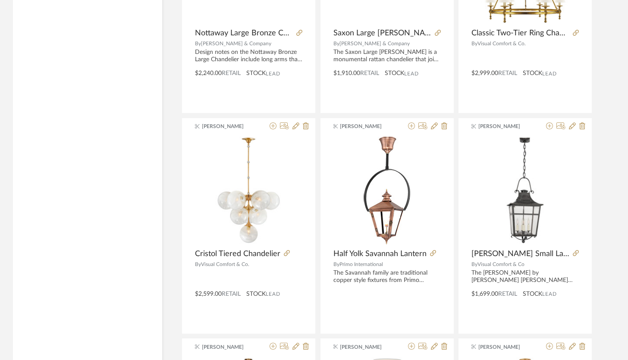
scroll to position [4717, 0]
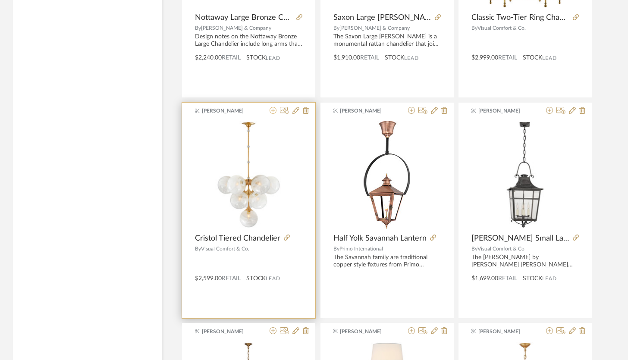
click at [274, 110] on icon at bounding box center [272, 110] width 7 height 7
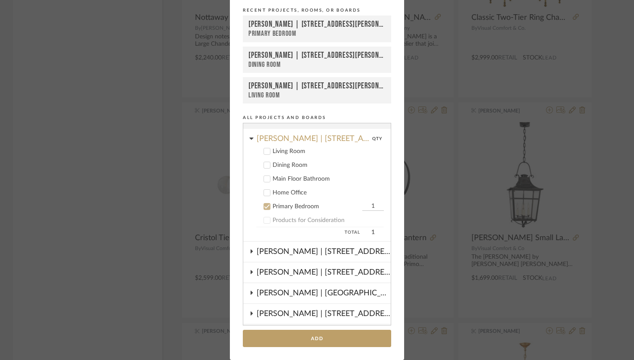
scroll to position [10, 0]
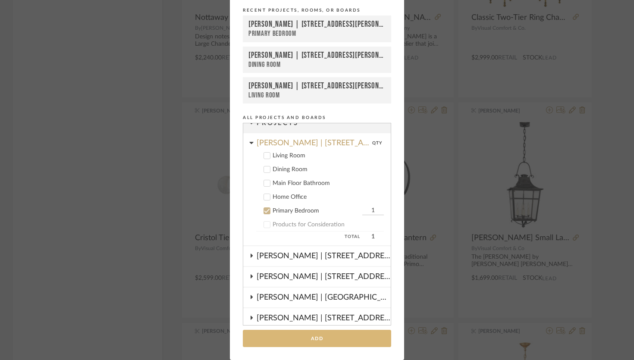
click at [324, 338] on button "Add" at bounding box center [317, 339] width 148 height 18
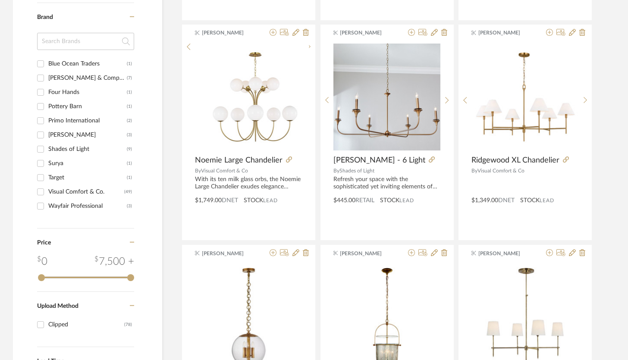
scroll to position [99, 0]
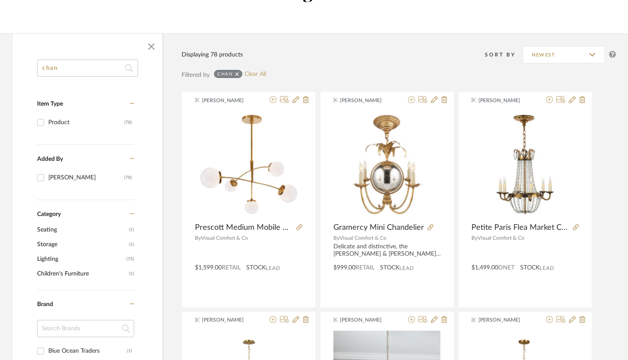
drag, startPoint x: 90, startPoint y: 70, endPoint x: 56, endPoint y: 68, distance: 34.1
click at [56, 68] on input "chan" at bounding box center [87, 67] width 101 height 17
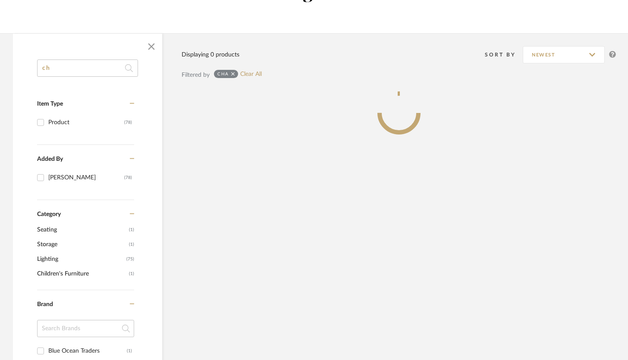
type input "c"
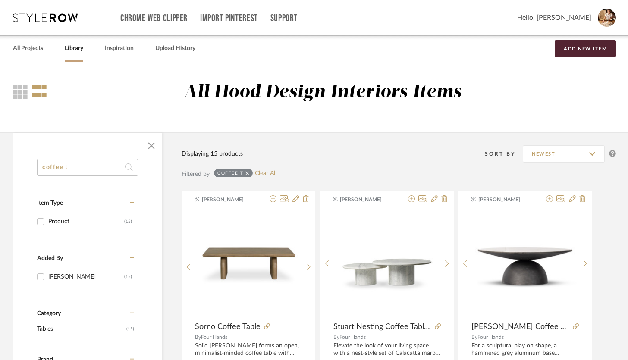
drag, startPoint x: 84, startPoint y: 166, endPoint x: 16, endPoint y: 166, distance: 69.0
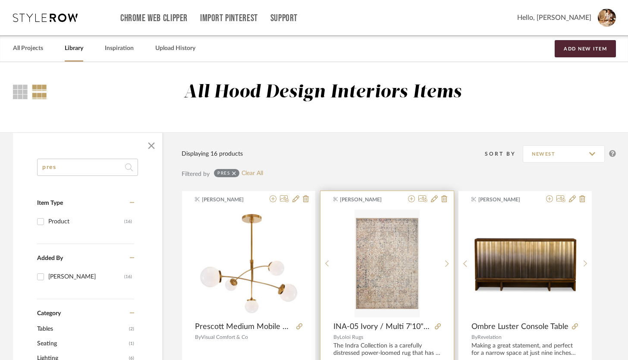
scroll to position [67, 0]
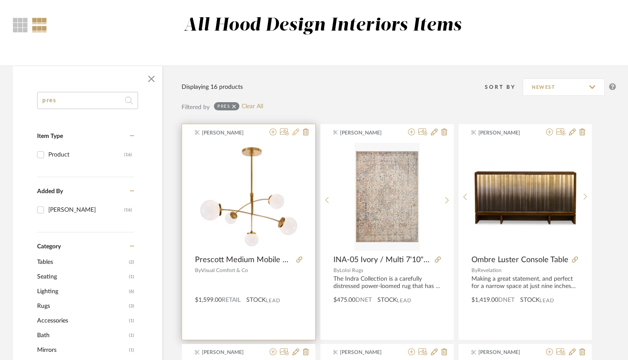
type input "pres"
click at [296, 132] on icon at bounding box center [295, 131] width 7 height 7
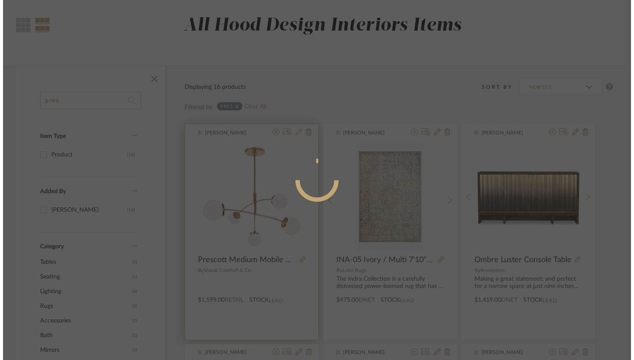
scroll to position [0, 0]
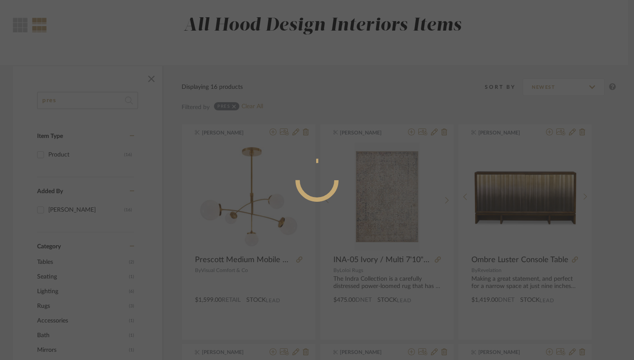
radio input "true"
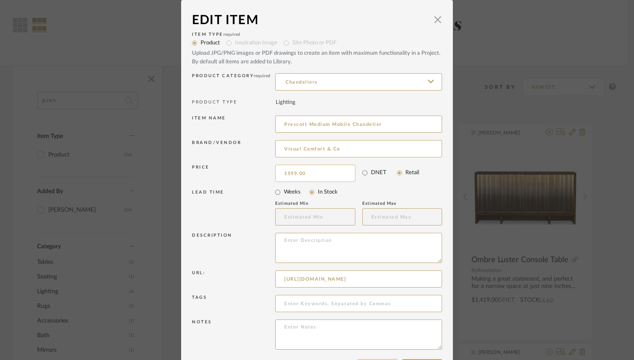
click at [291, 172] on input "1599.00" at bounding box center [315, 173] width 80 height 17
click at [287, 172] on input "1599.00" at bounding box center [315, 173] width 80 height 17
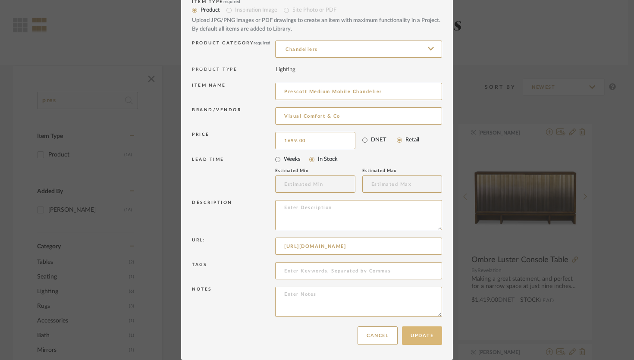
type input "$1,699.00"
click at [417, 343] on button "Update" at bounding box center [422, 335] width 40 height 19
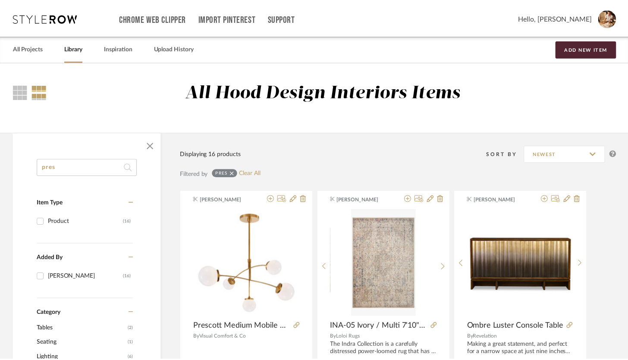
scroll to position [67, 0]
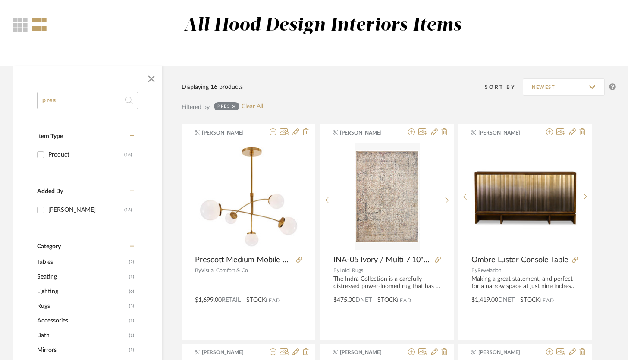
drag, startPoint x: 68, startPoint y: 106, endPoint x: 32, endPoint y: 102, distance: 36.1
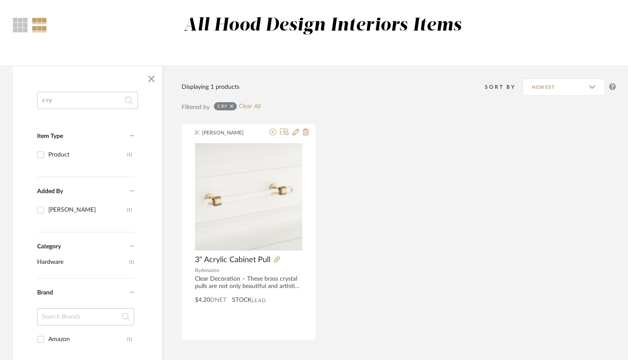
click at [72, 99] on input "cry" at bounding box center [87, 100] width 101 height 17
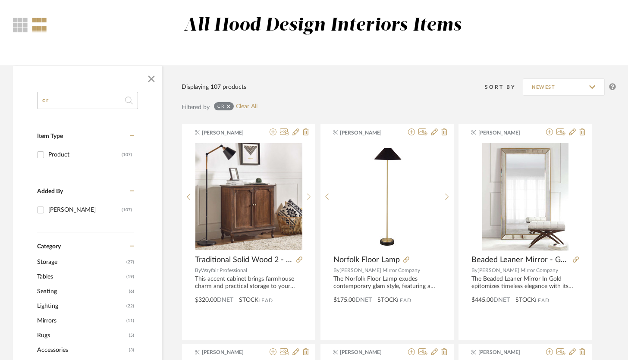
type input "c"
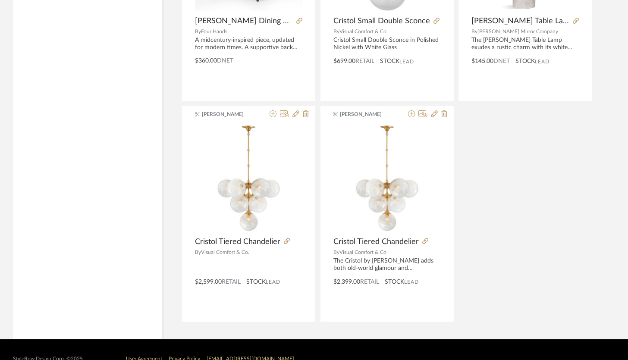
scroll to position [764, 0]
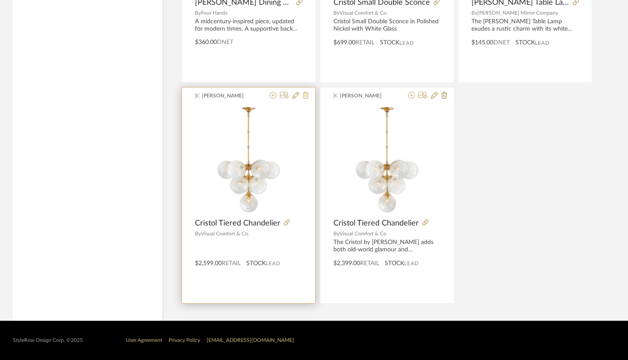
type input "[PERSON_NAME]"
click at [307, 96] on icon at bounding box center [306, 95] width 6 height 7
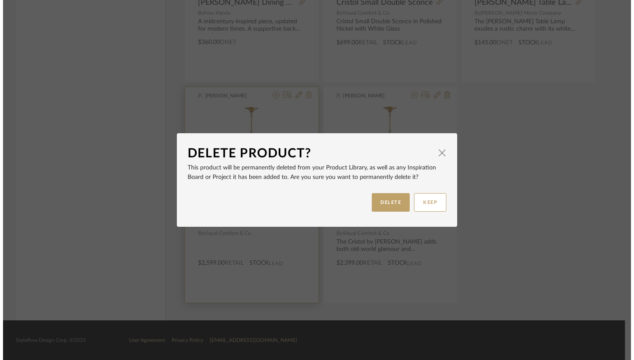
scroll to position [0, 0]
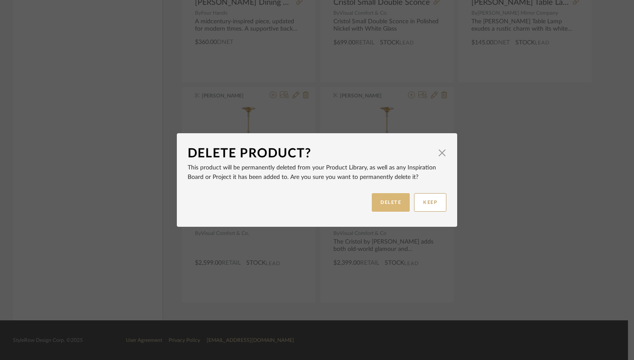
click at [395, 207] on button "DELETE" at bounding box center [391, 202] width 38 height 19
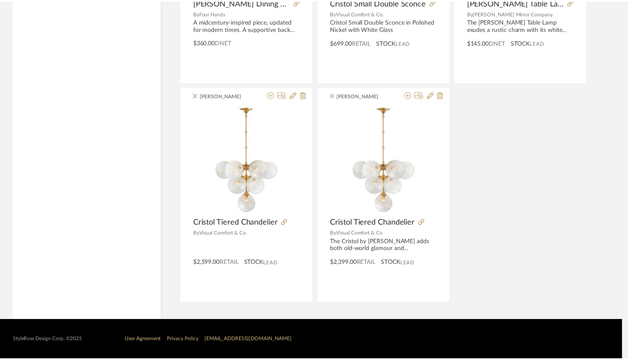
scroll to position [764, 0]
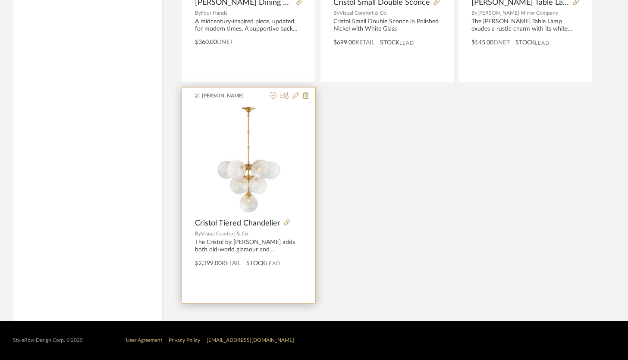
click at [295, 94] on icon at bounding box center [295, 95] width 7 height 7
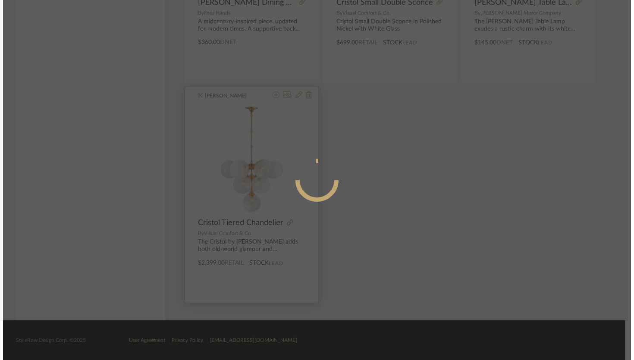
scroll to position [0, 0]
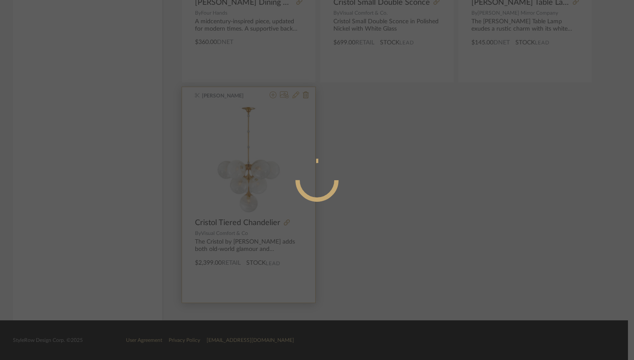
radio input "true"
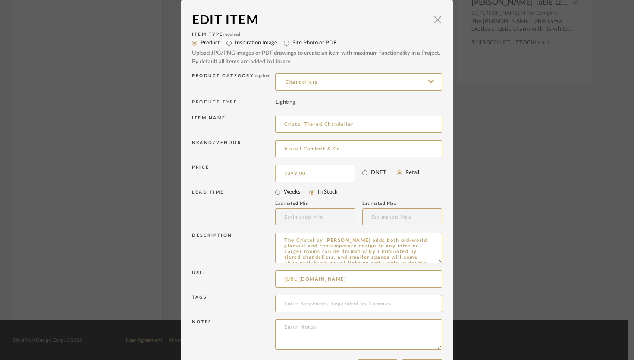
click at [292, 172] on input "2399.00" at bounding box center [315, 173] width 80 height 17
click at [287, 170] on input "2399.00" at bounding box center [315, 173] width 80 height 17
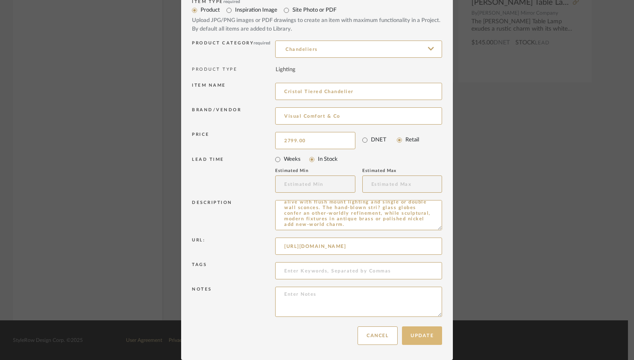
type input "$2,799.00"
click at [419, 341] on button "Update" at bounding box center [422, 335] width 40 height 19
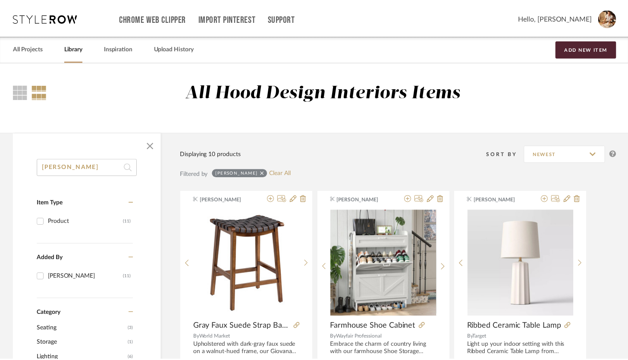
scroll to position [764, 0]
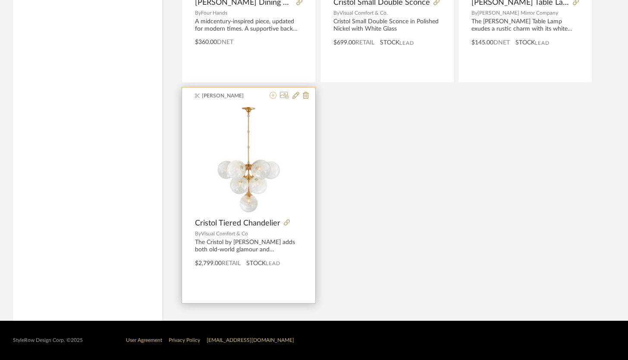
click at [273, 97] on icon at bounding box center [272, 95] width 7 height 7
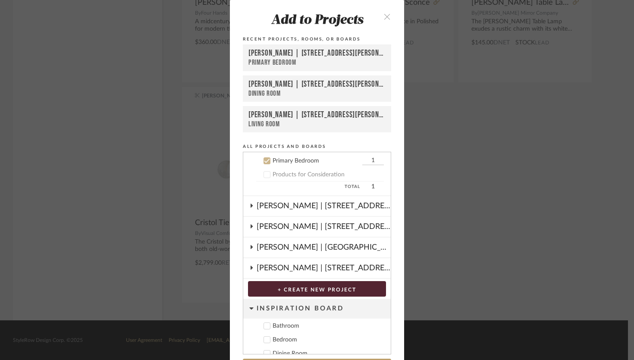
scroll to position [90, 0]
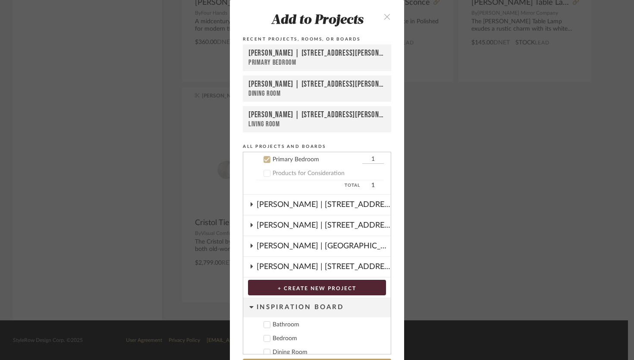
click at [266, 160] on icon at bounding box center [267, 159] width 6 height 6
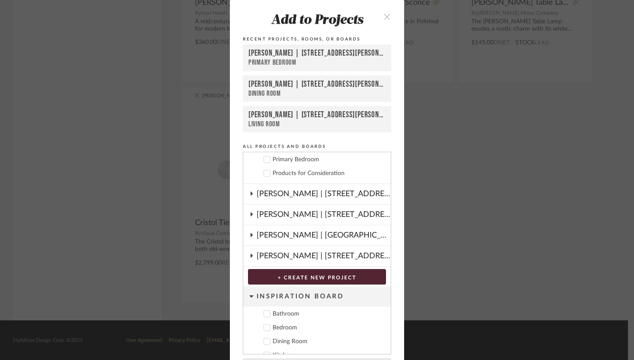
click at [266, 160] on icon at bounding box center [267, 159] width 6 height 6
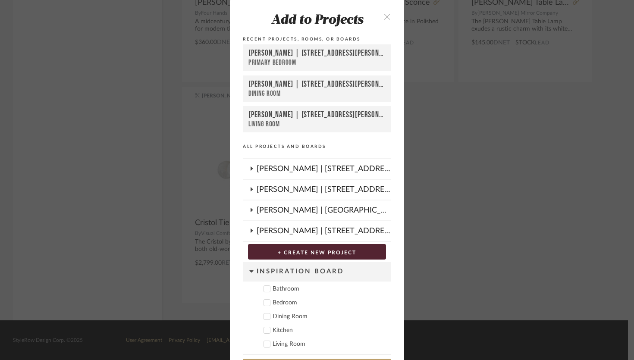
scroll to position [29, 0]
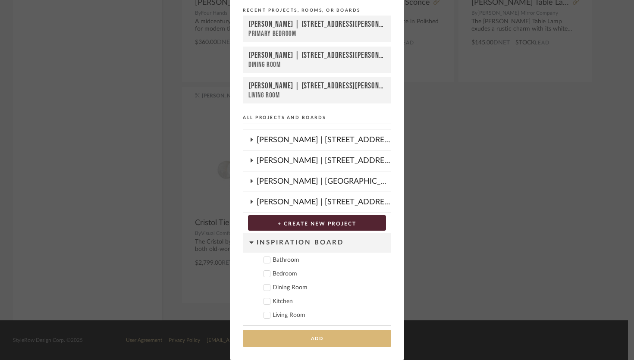
click at [343, 341] on button "Add" at bounding box center [317, 339] width 148 height 18
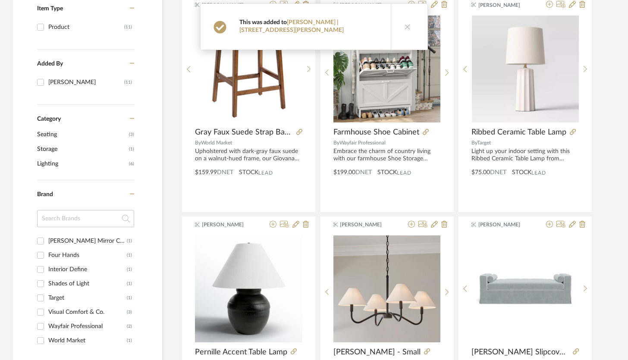
scroll to position [0, 0]
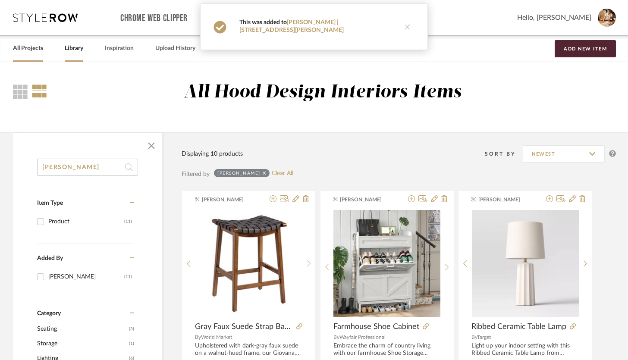
click at [30, 48] on link "All Projects" at bounding box center [28, 49] width 30 height 12
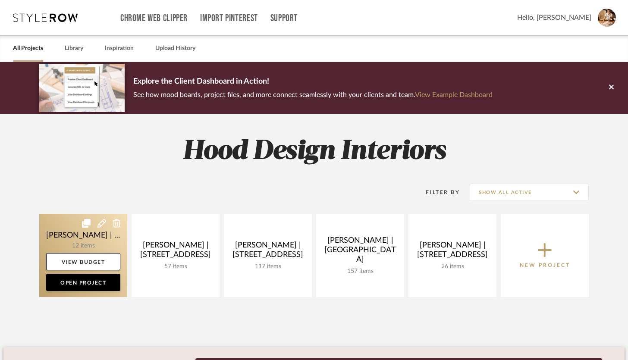
click at [84, 245] on link at bounding box center [83, 255] width 88 height 83
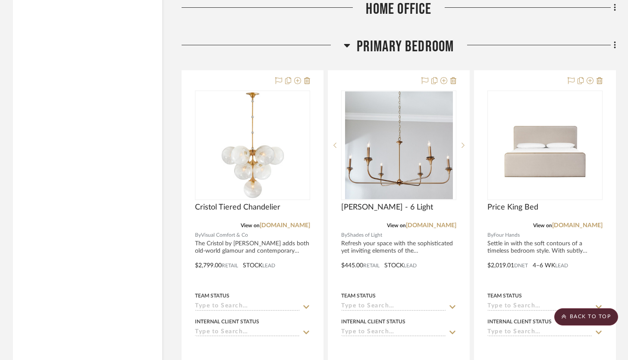
scroll to position [1989, 0]
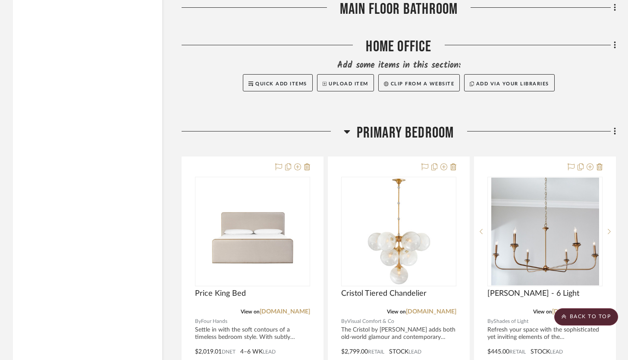
drag, startPoint x: 533, startPoint y: 58, endPoint x: 330, endPoint y: 131, distance: 216.4
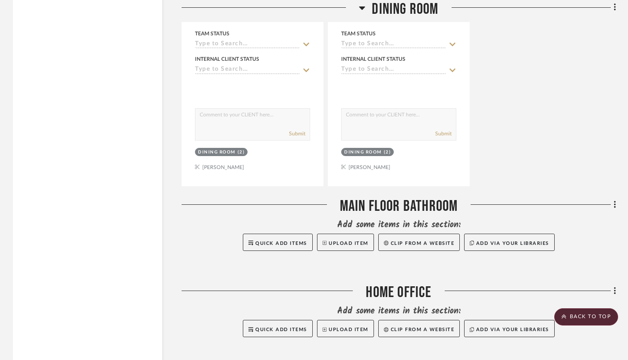
scroll to position [1657, 0]
